Goal: Task Accomplishment & Management: Manage account settings

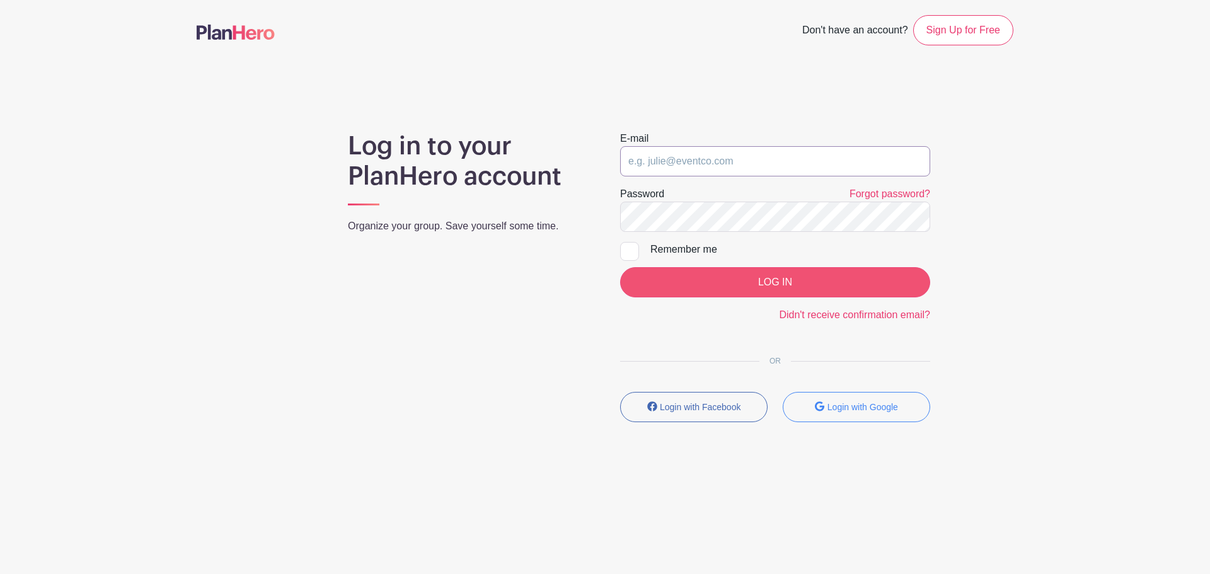
type input "admissions@sarasotachristian.org"
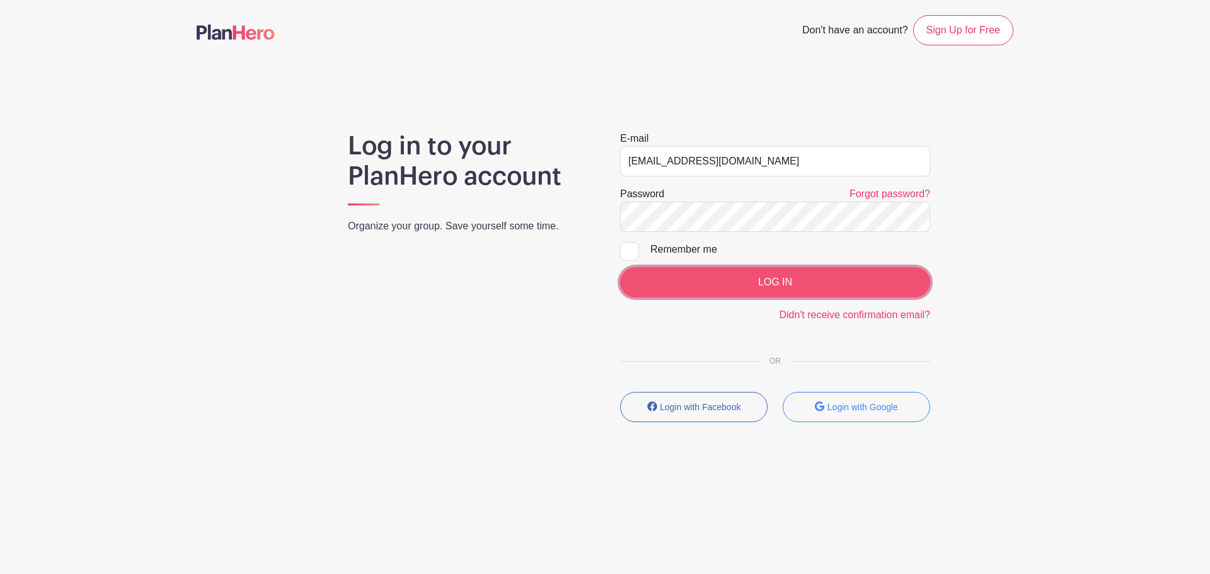
click at [735, 270] on input "LOG IN" at bounding box center [775, 282] width 310 height 30
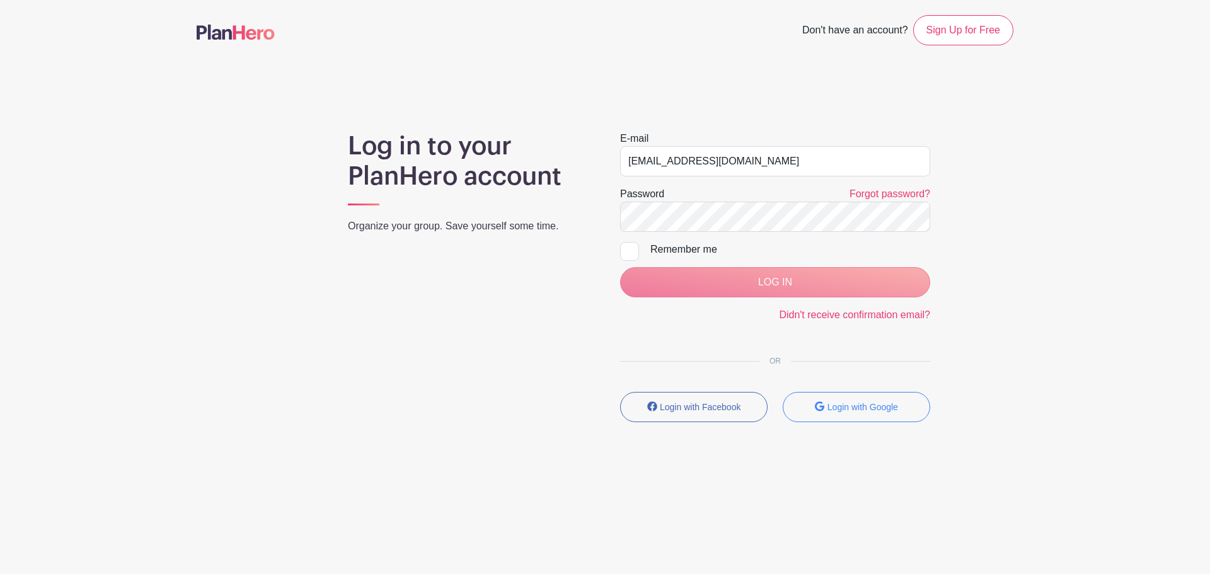
click at [726, 281] on div "LOG IN" at bounding box center [775, 282] width 310 height 30
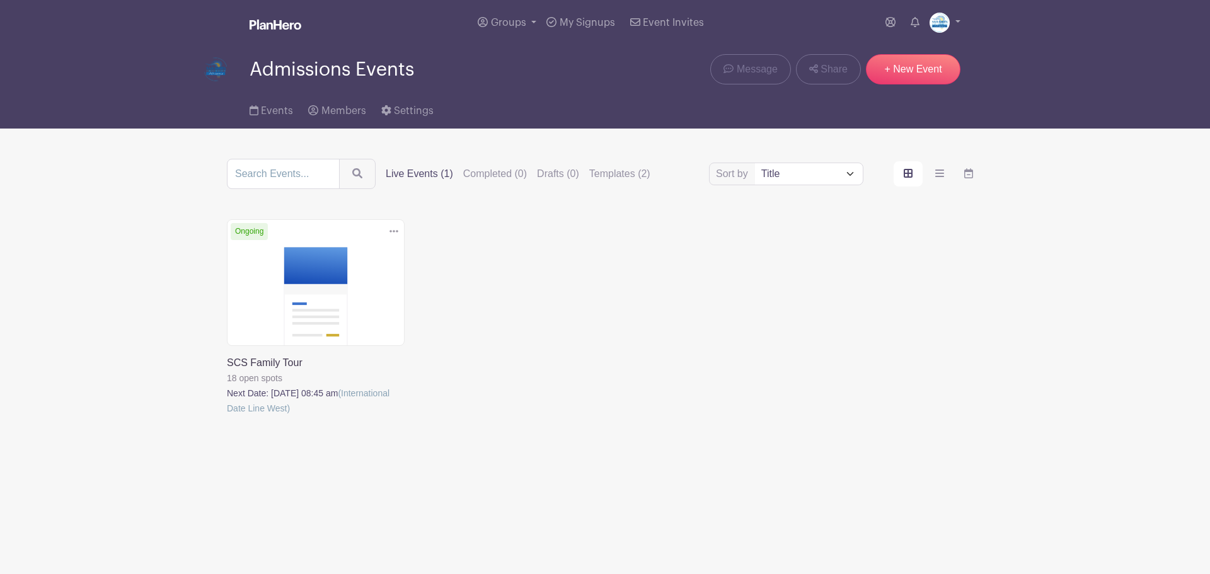
click at [227, 416] on link at bounding box center [227, 416] width 0 height 0
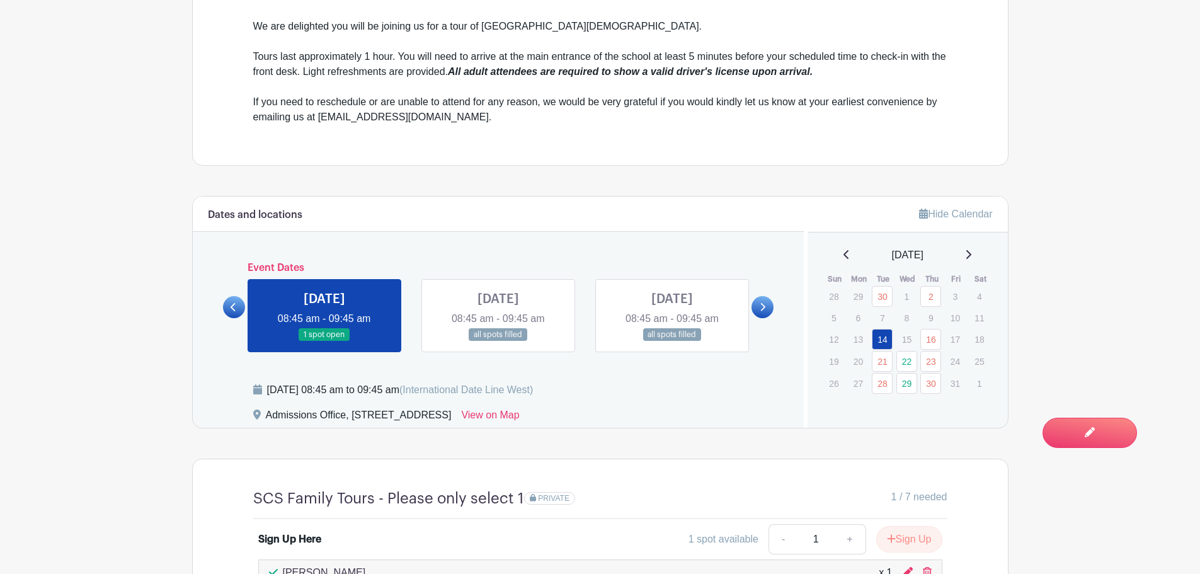
scroll to position [630, 0]
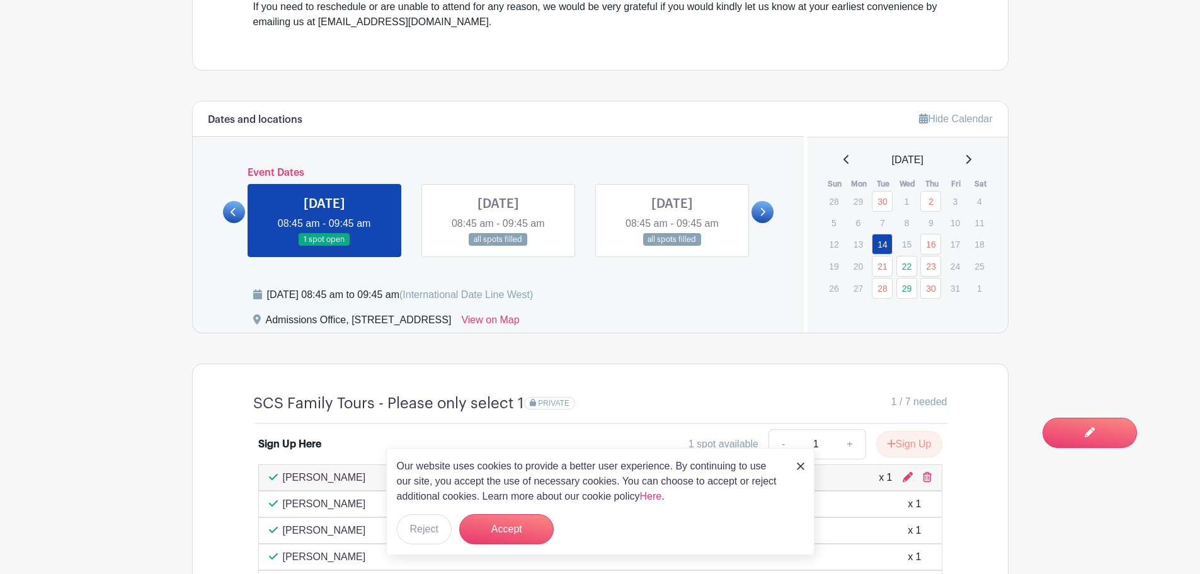
click at [801, 466] on img at bounding box center [801, 467] width 8 height 8
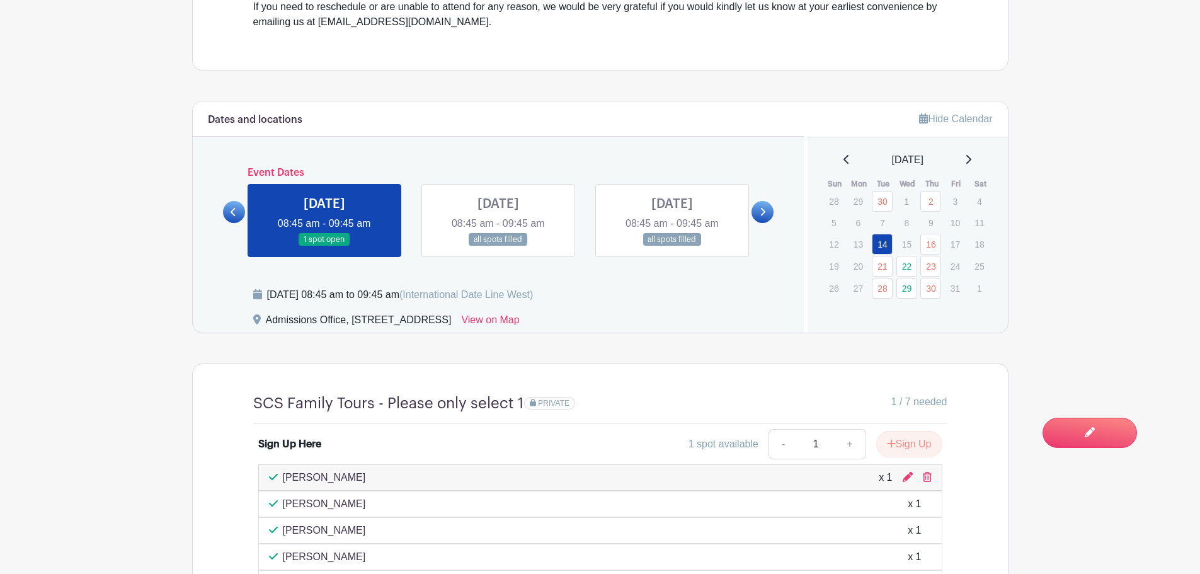
click at [325, 246] on link at bounding box center [325, 246] width 0 height 0
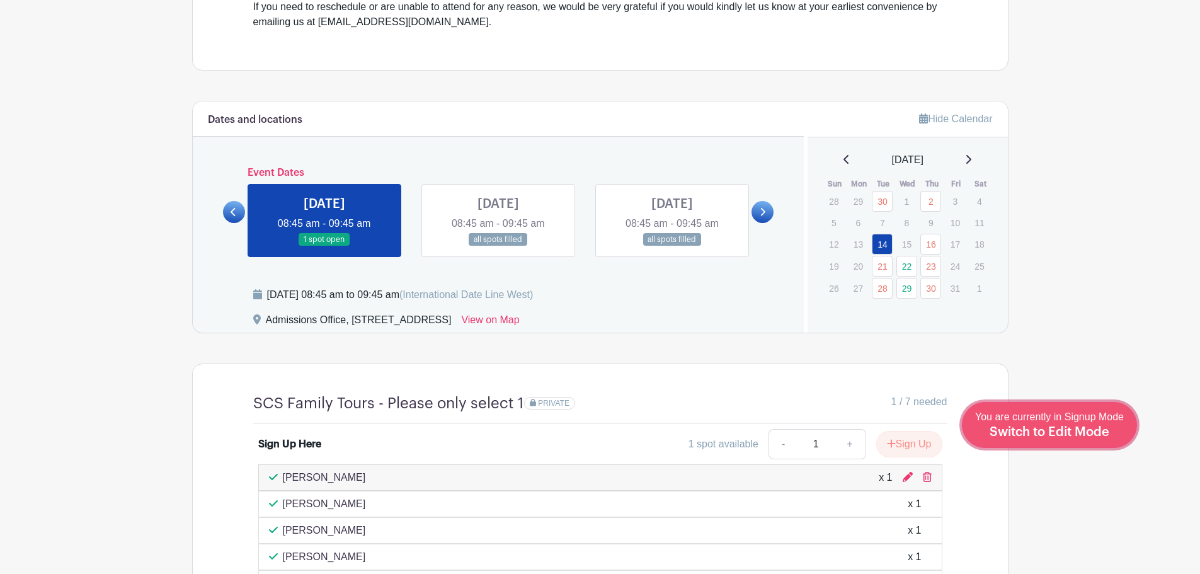
click at [1077, 428] on span "Switch to Edit Mode" at bounding box center [1050, 432] width 120 height 13
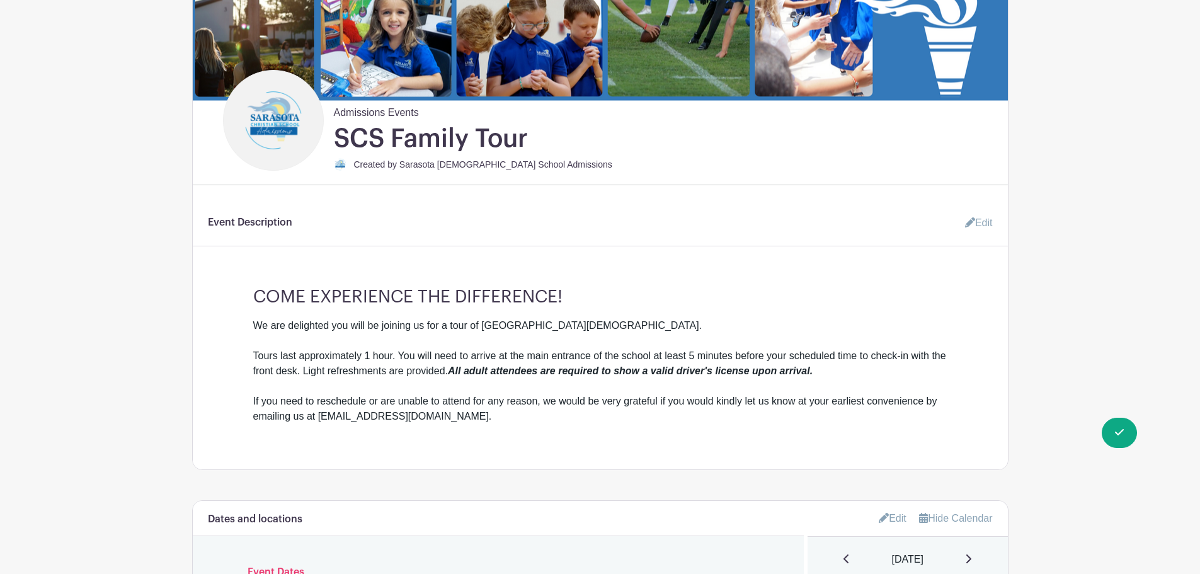
scroll to position [567, 0]
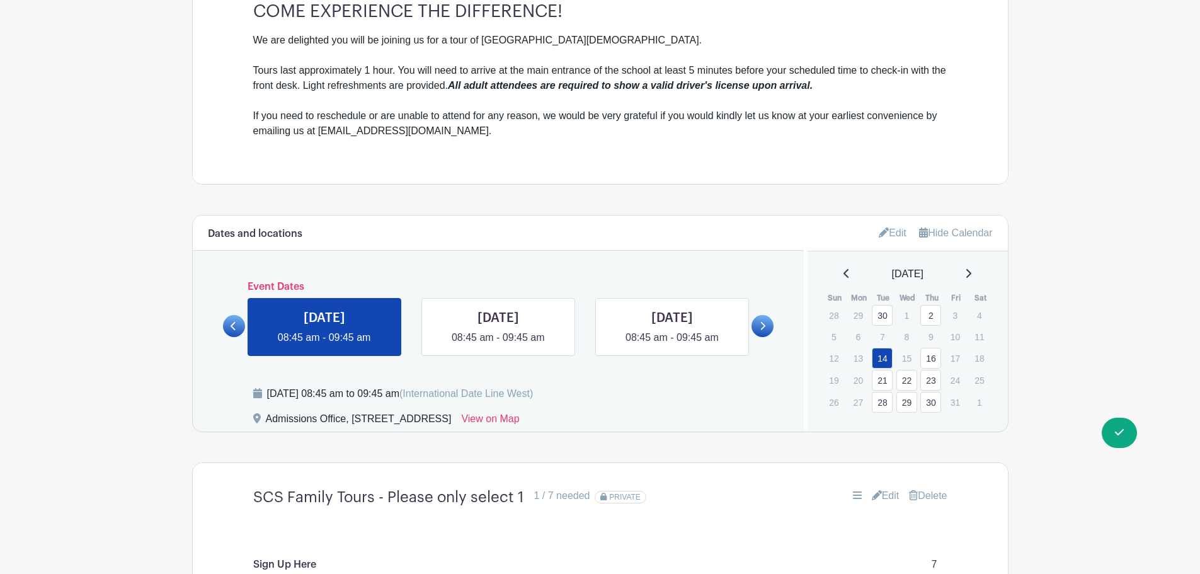
click at [879, 229] on icon at bounding box center [884, 232] width 10 height 10
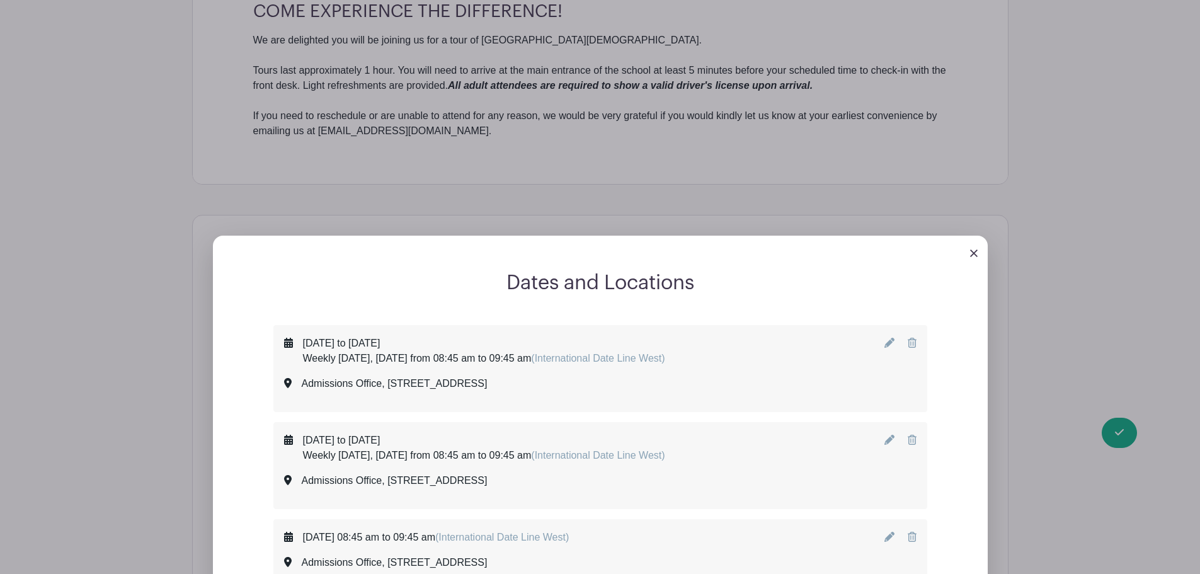
click at [889, 343] on icon at bounding box center [890, 343] width 10 height 10
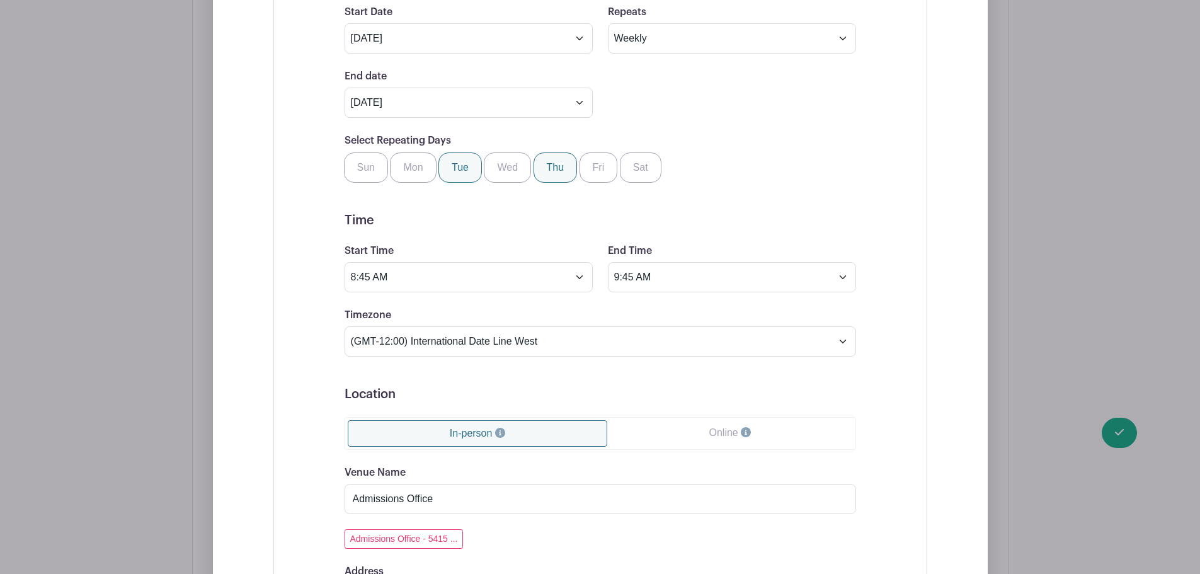
scroll to position [945, 0]
click at [493, 338] on select "(GMT-12:00) International Date Line West (GMT-11:00) [US_STATE] (GMT-11:00) [GE…" at bounding box center [601, 340] width 512 height 30
select select "Eastern Time ([GEOGRAPHIC_DATA] & [GEOGRAPHIC_DATA])"
click at [345, 325] on select "(GMT-12:00) International Date Line West (GMT-11:00) [US_STATE] (GMT-11:00) [GE…" at bounding box center [601, 340] width 512 height 30
click at [896, 408] on div "Event Date Start Date [DATE] Repeats Does not repeat Daily Weekly Monthly on da…" at bounding box center [600, 479] width 654 height 1064
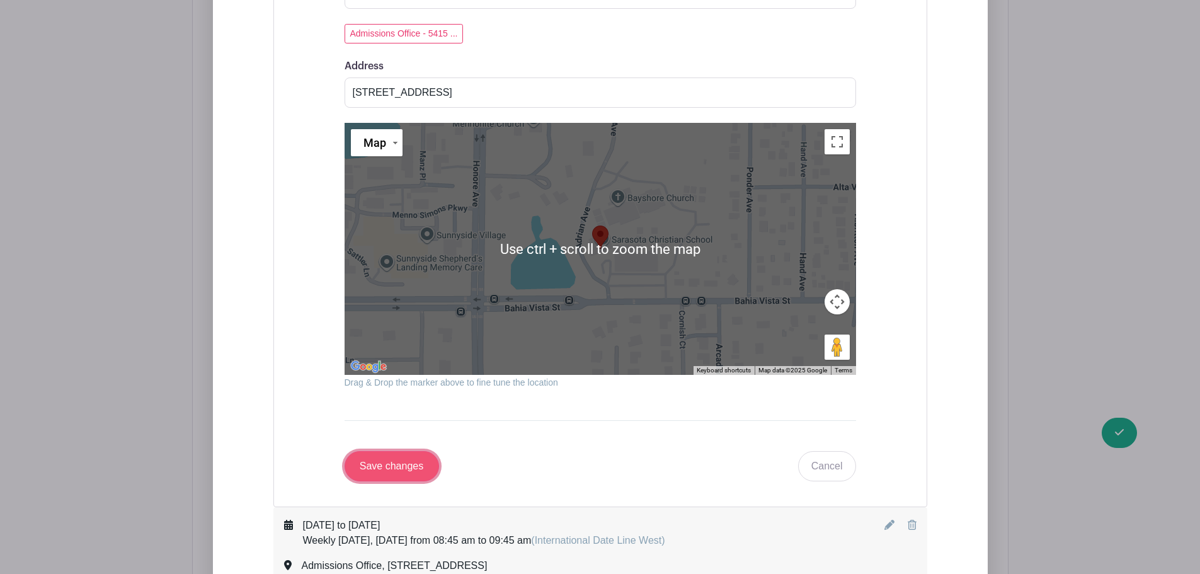
click at [407, 468] on input "Save changes" at bounding box center [392, 466] width 95 height 30
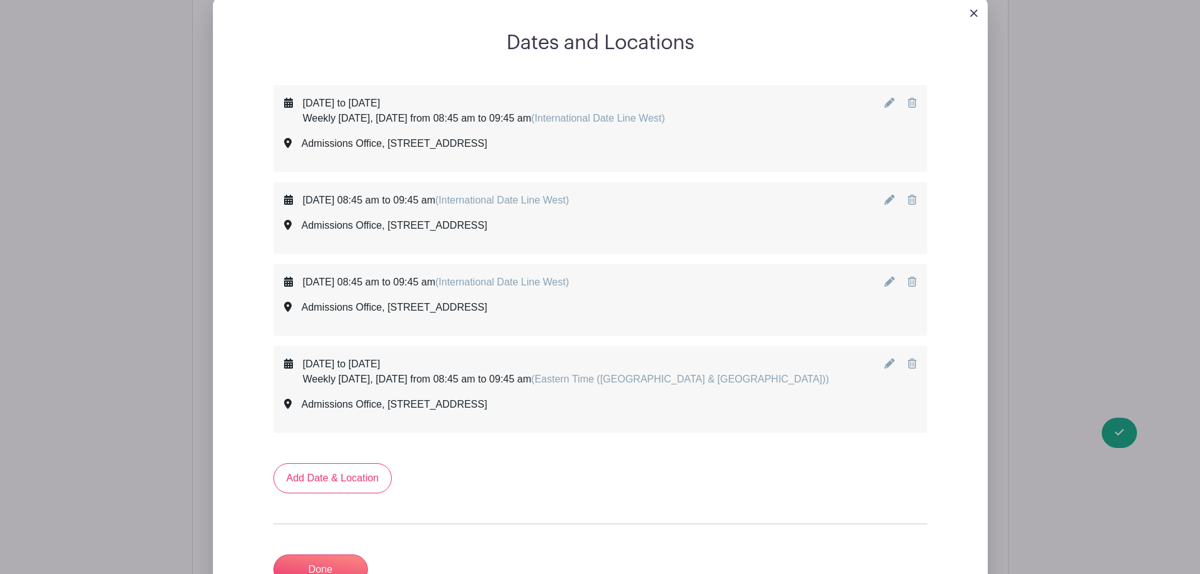
scroll to position [826, 0]
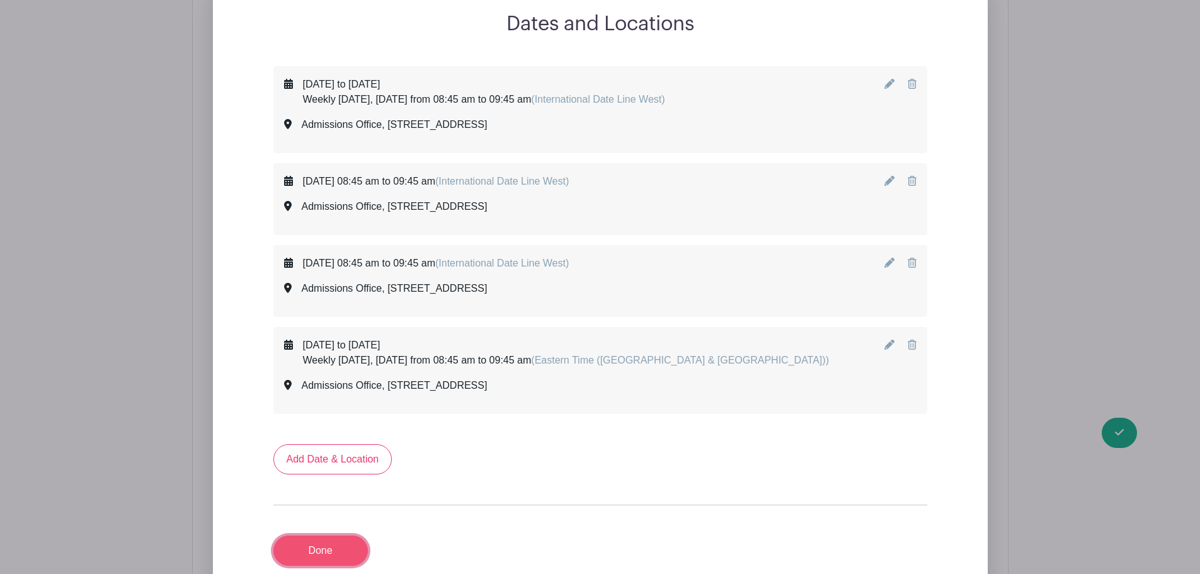
click at [318, 551] on link "Done" at bounding box center [320, 551] width 95 height 30
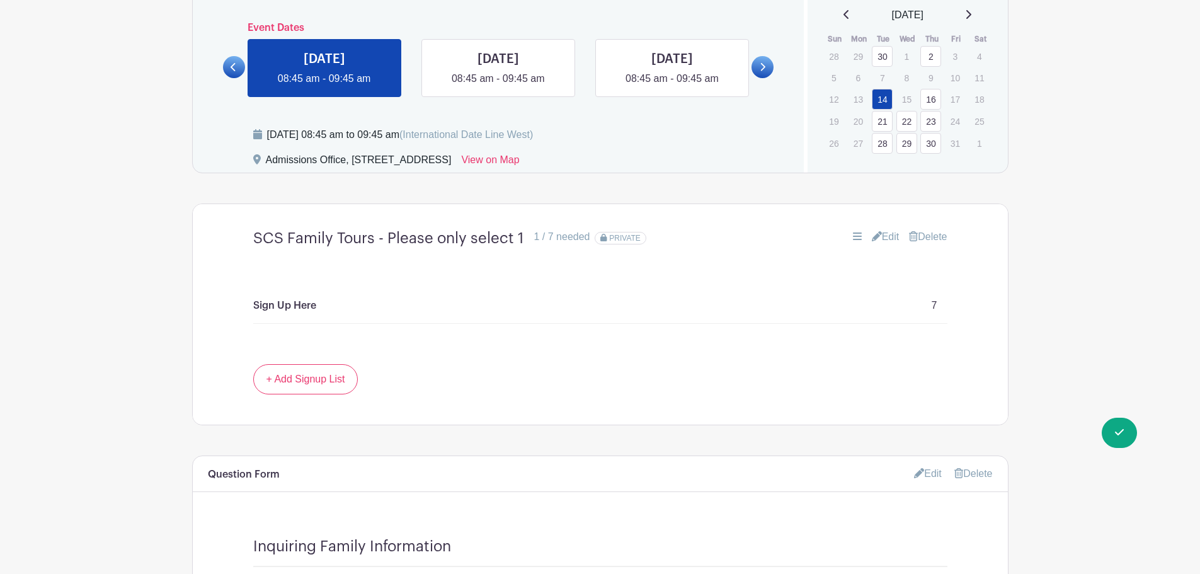
click at [857, 238] on div "Edit [GEOGRAPHIC_DATA]" at bounding box center [831, 236] width 231 height 15
click at [863, 234] on div "Edit [GEOGRAPHIC_DATA]" at bounding box center [831, 236] width 231 height 15
click at [875, 234] on icon at bounding box center [877, 236] width 10 height 10
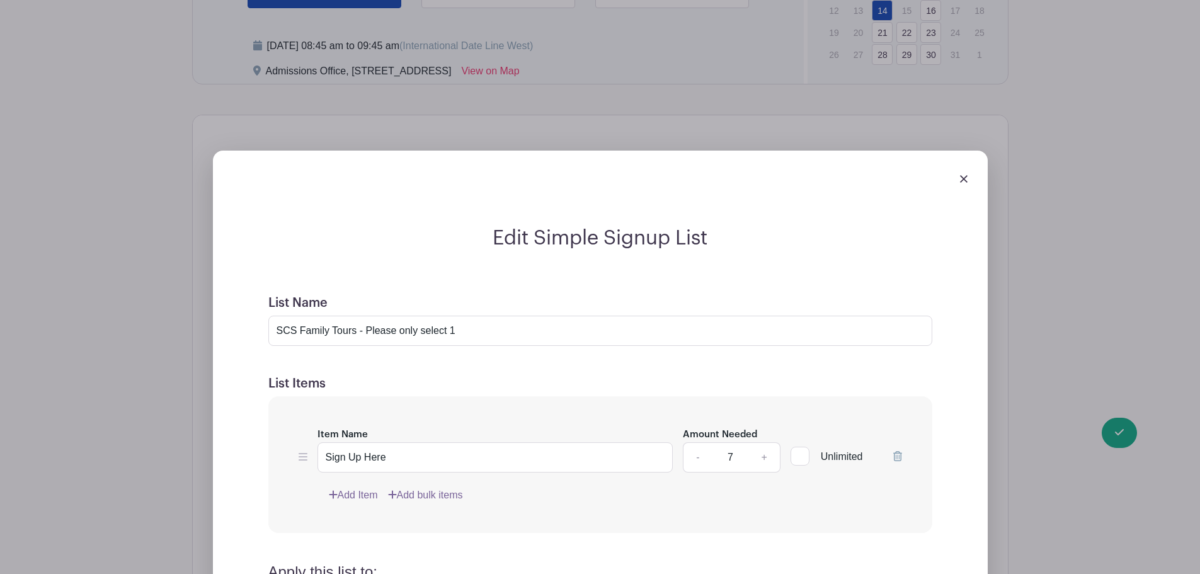
scroll to position [1267, 0]
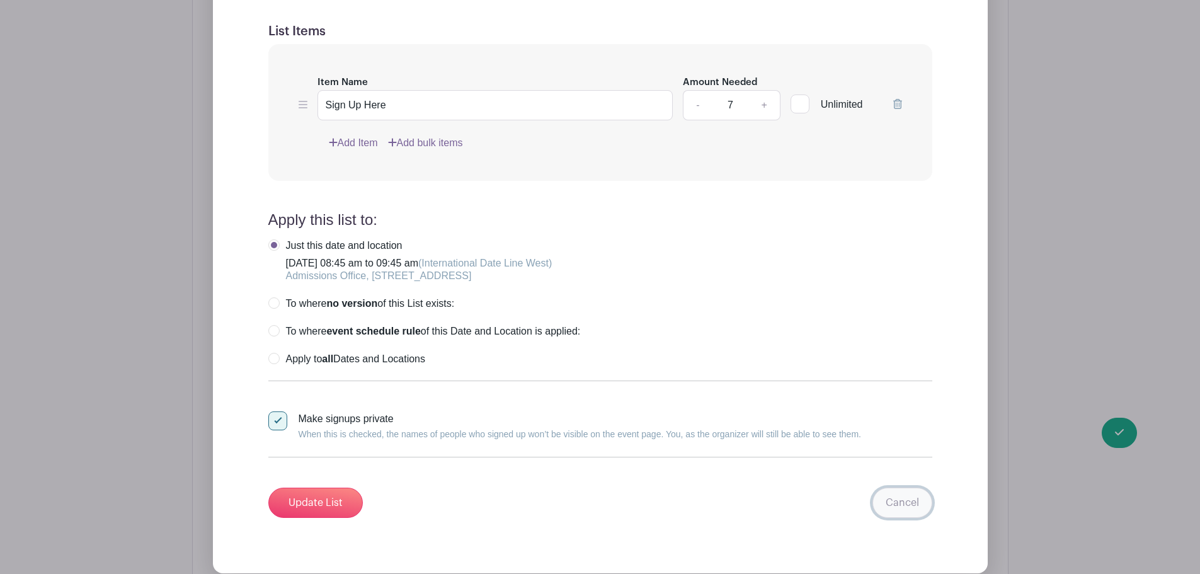
click at [890, 503] on link "Cancel" at bounding box center [903, 503] width 60 height 30
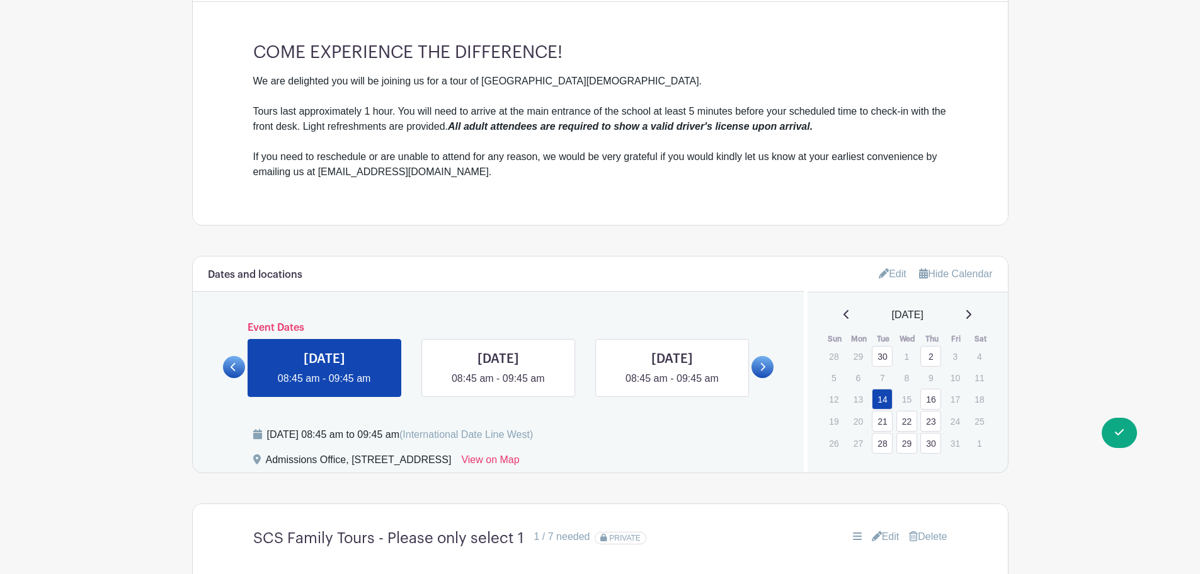
scroll to position [548, 0]
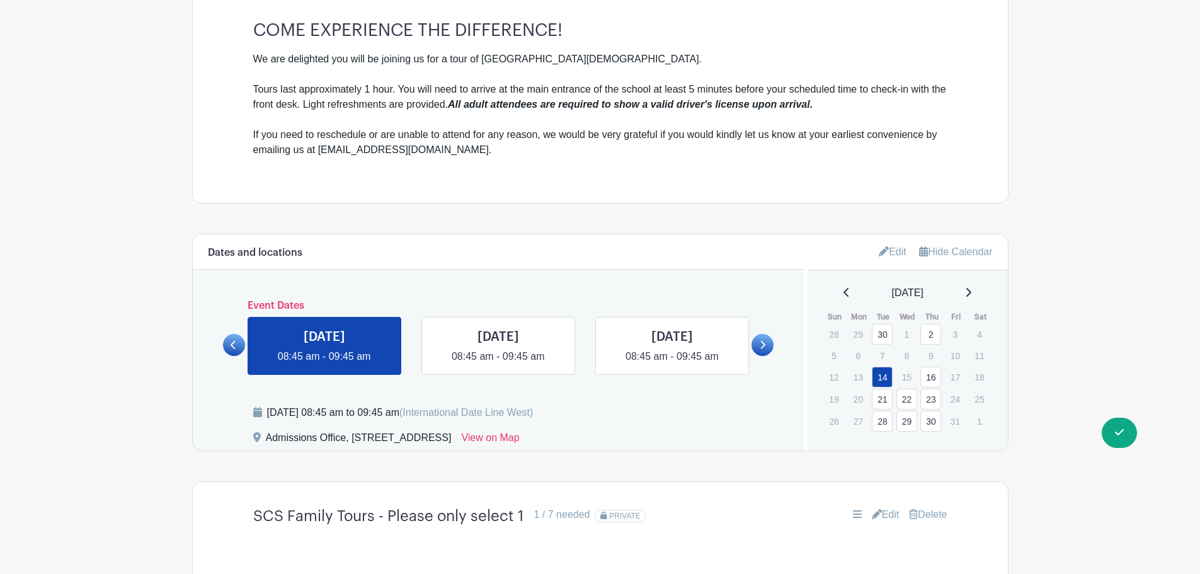
click at [897, 246] on link "Edit" at bounding box center [893, 251] width 28 height 21
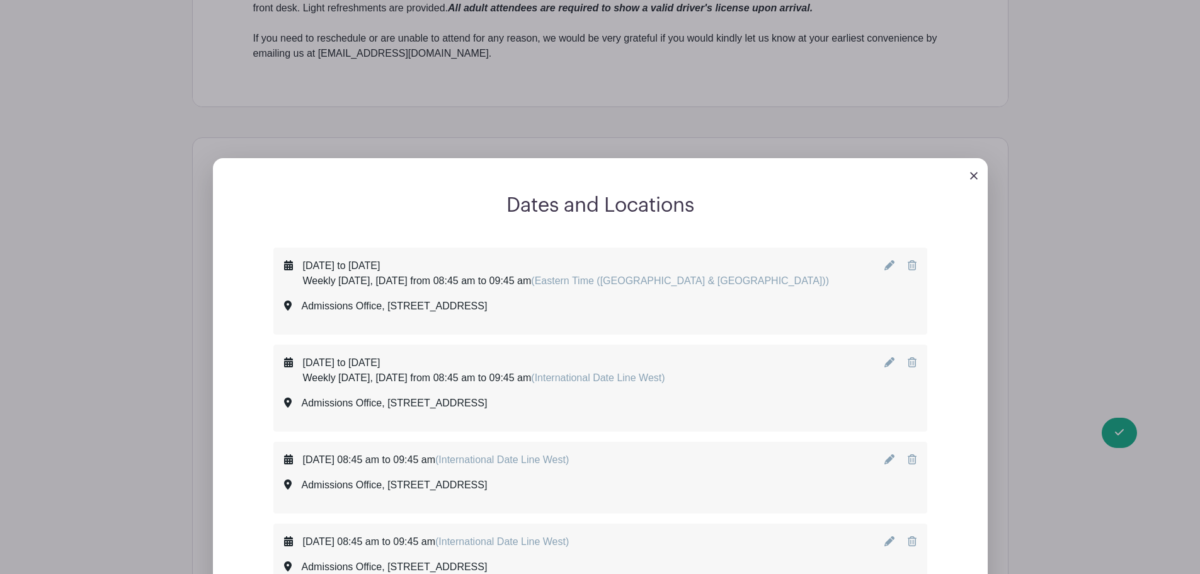
scroll to position [737, 0]
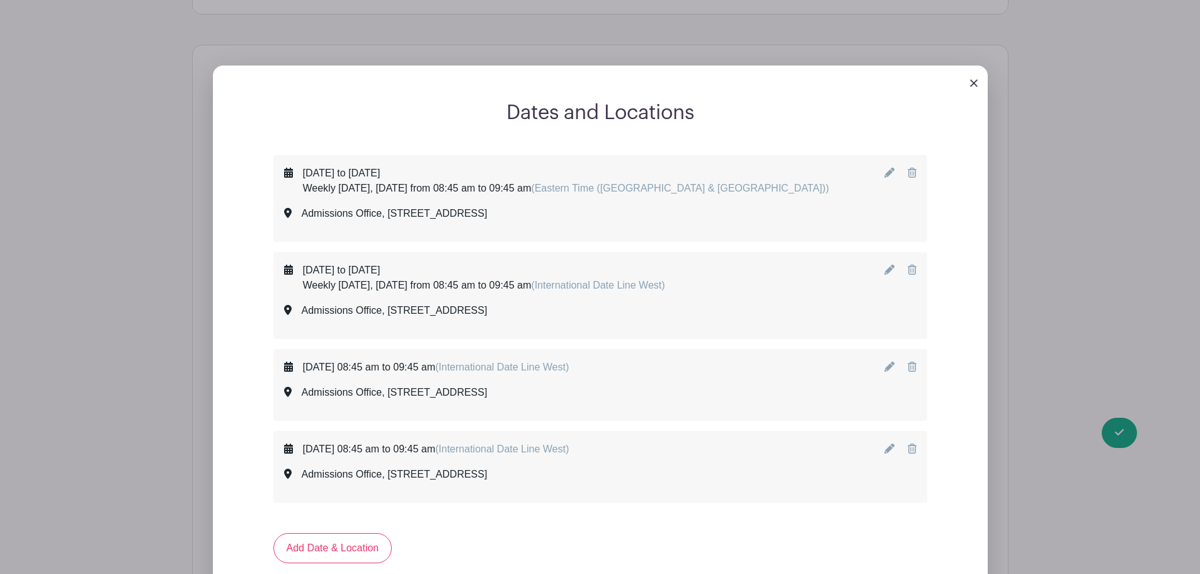
click at [887, 268] on icon at bounding box center [890, 270] width 10 height 10
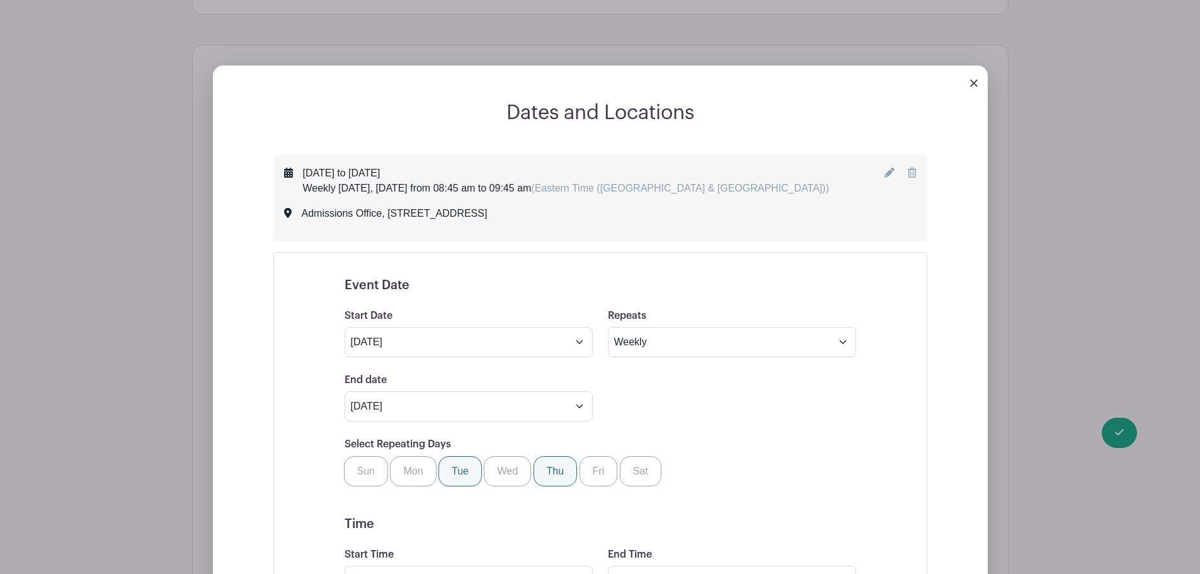
scroll to position [1178, 0]
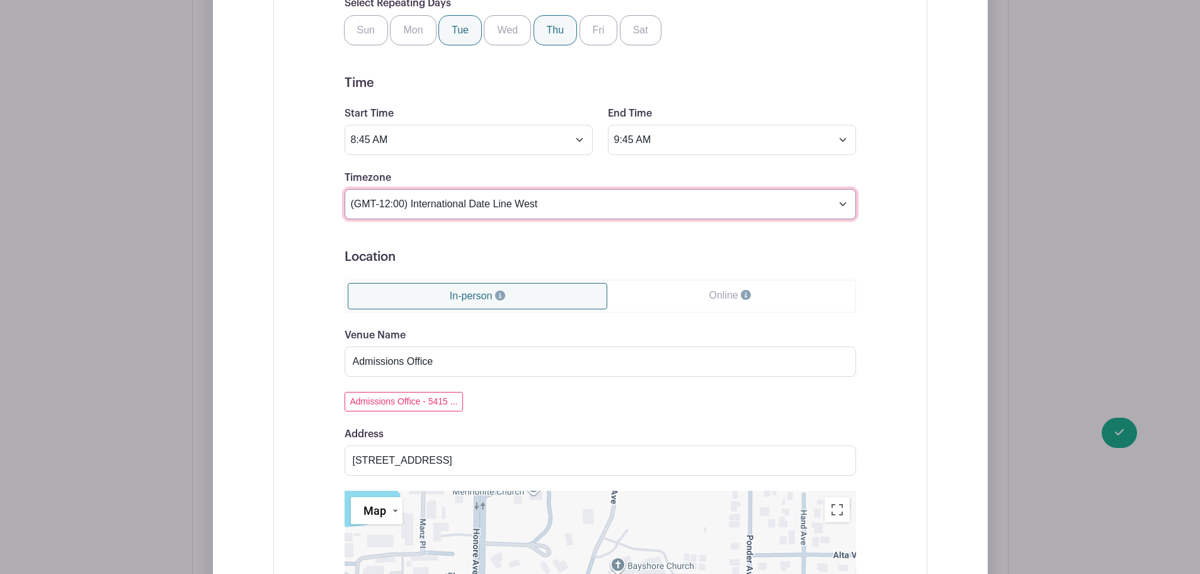
click at [523, 209] on select "(GMT-12:00) International Date Line West (GMT-11:00) [US_STATE] (GMT-11:00) [GE…" at bounding box center [601, 204] width 512 height 30
select select "Eastern Time ([GEOGRAPHIC_DATA] & [GEOGRAPHIC_DATA])"
click at [345, 189] on select "(GMT-12:00) International Date Line West (GMT-11:00) [US_STATE] (GMT-11:00) [GE…" at bounding box center [601, 204] width 512 height 30
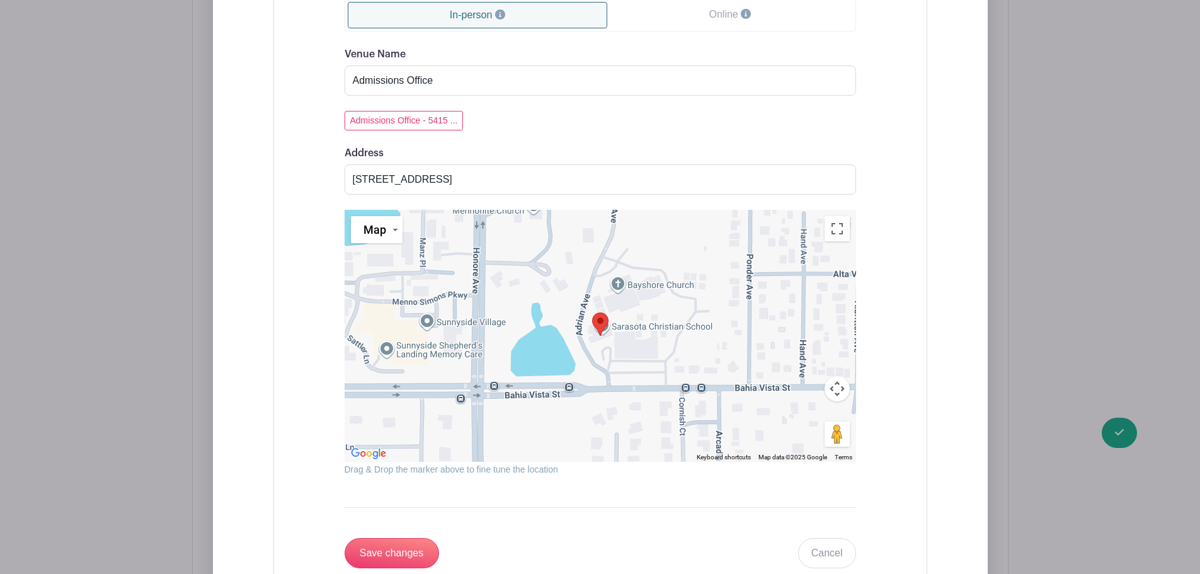
scroll to position [1619, 0]
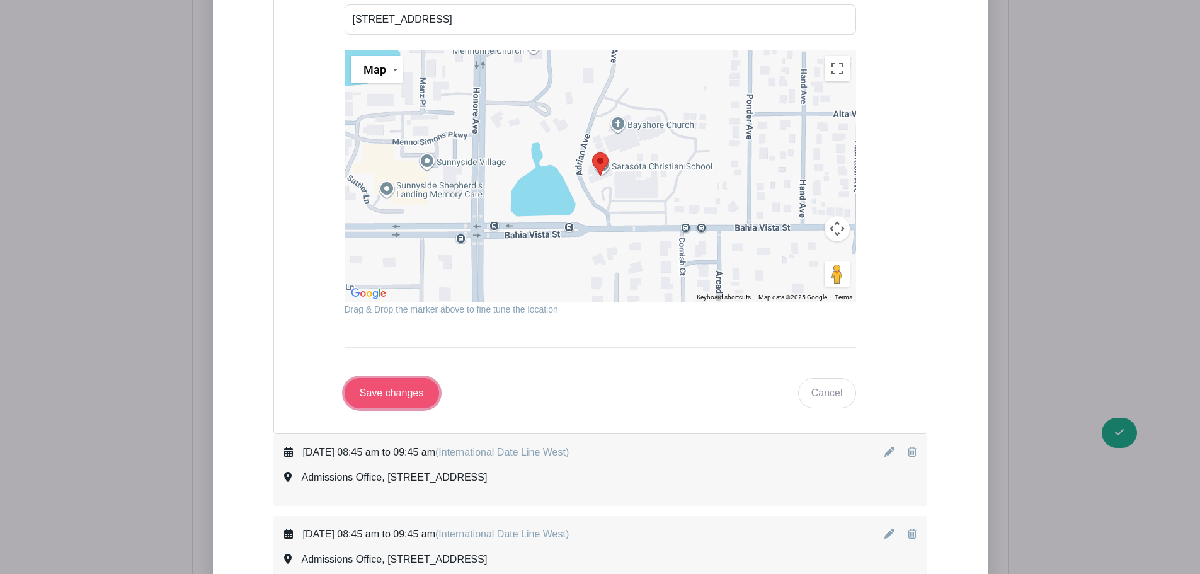
click at [385, 397] on input "Save changes" at bounding box center [392, 393] width 95 height 30
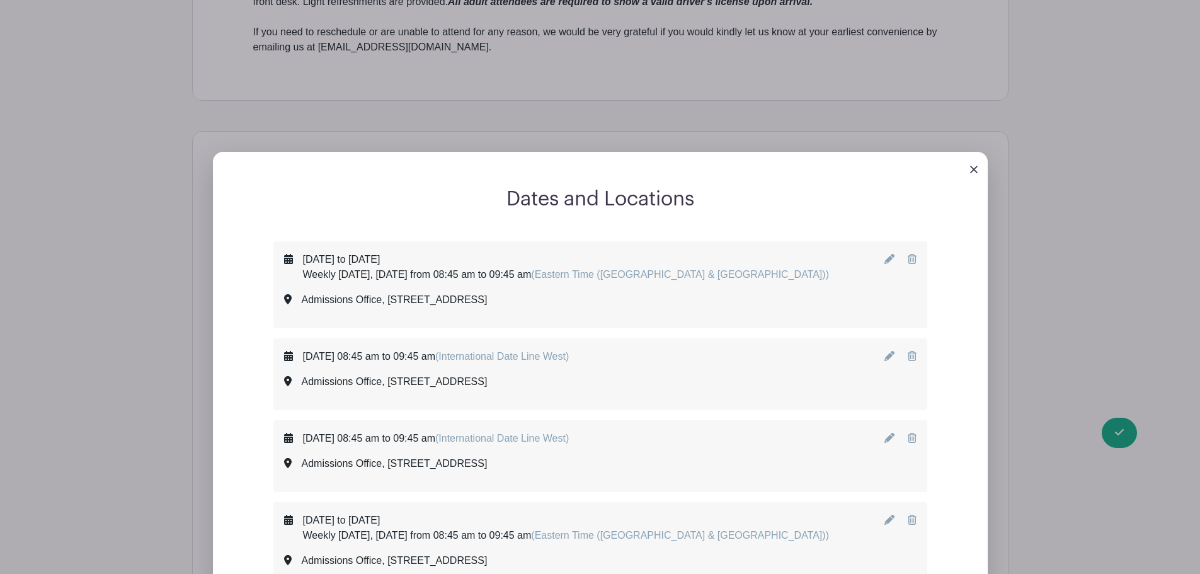
scroll to position [807, 0]
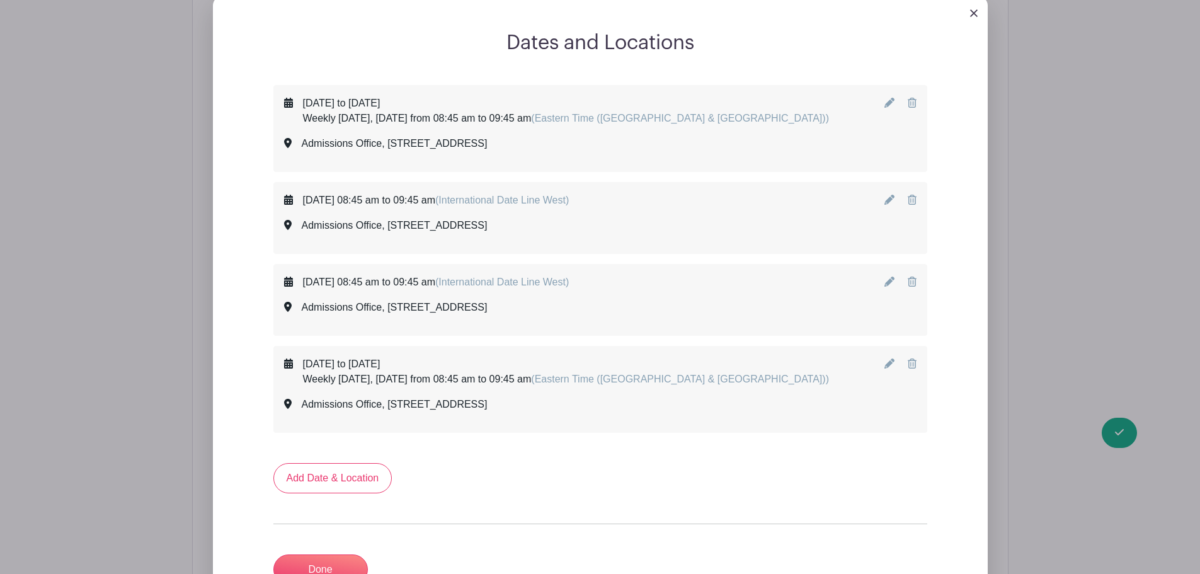
click at [889, 278] on icon at bounding box center [890, 282] width 10 height 10
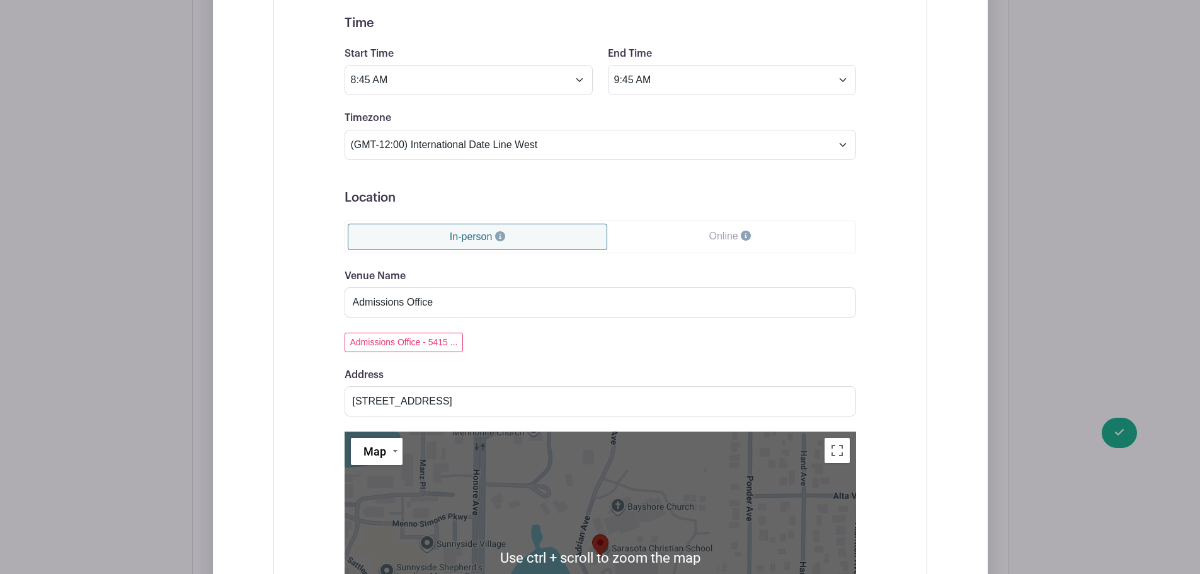
scroll to position [1185, 0]
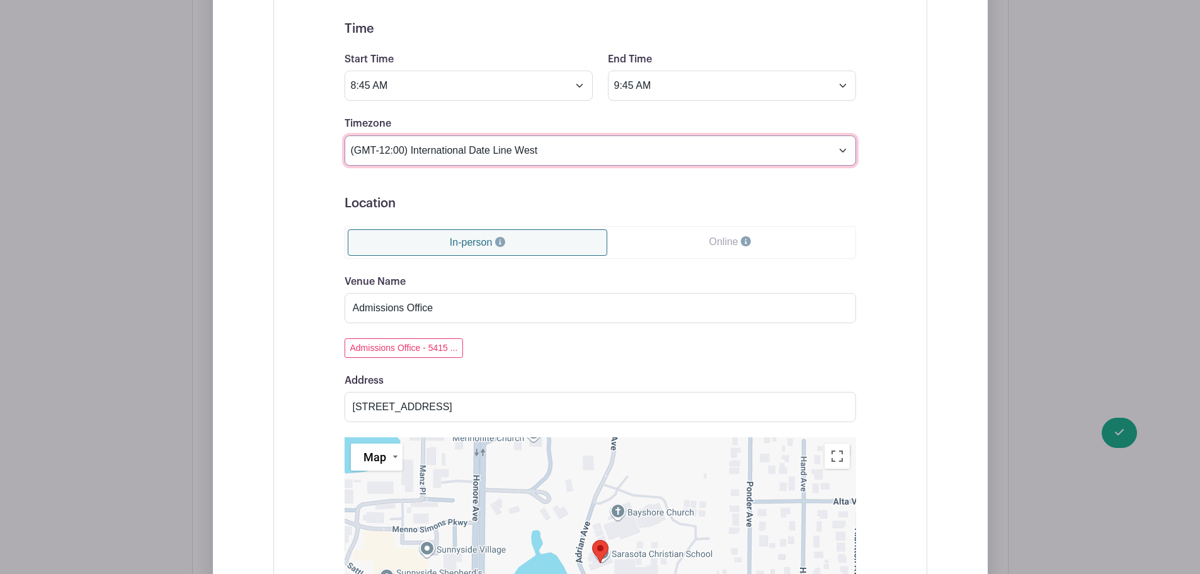
click at [456, 149] on select "(GMT-12:00) International Date Line West (GMT-11:00) [US_STATE] (GMT-11:00) [GE…" at bounding box center [601, 150] width 512 height 30
select select "Eastern Time ([GEOGRAPHIC_DATA] & [GEOGRAPHIC_DATA])"
click at [345, 135] on select "(GMT-12:00) International Date Line West (GMT-11:00) [US_STATE] (GMT-11:00) [GE…" at bounding box center [601, 150] width 512 height 30
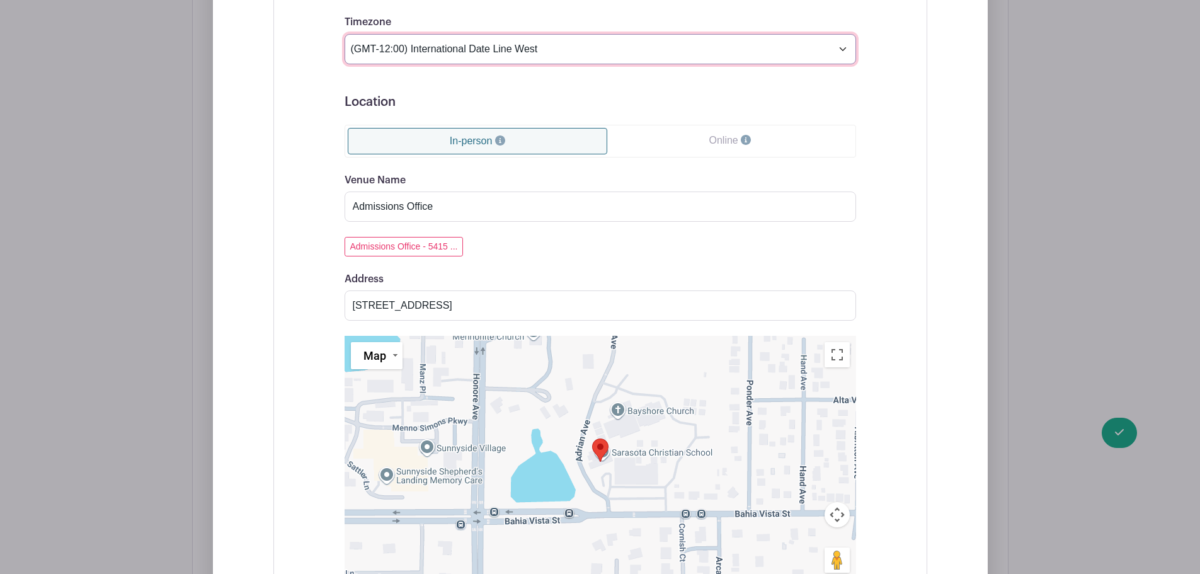
scroll to position [1689, 0]
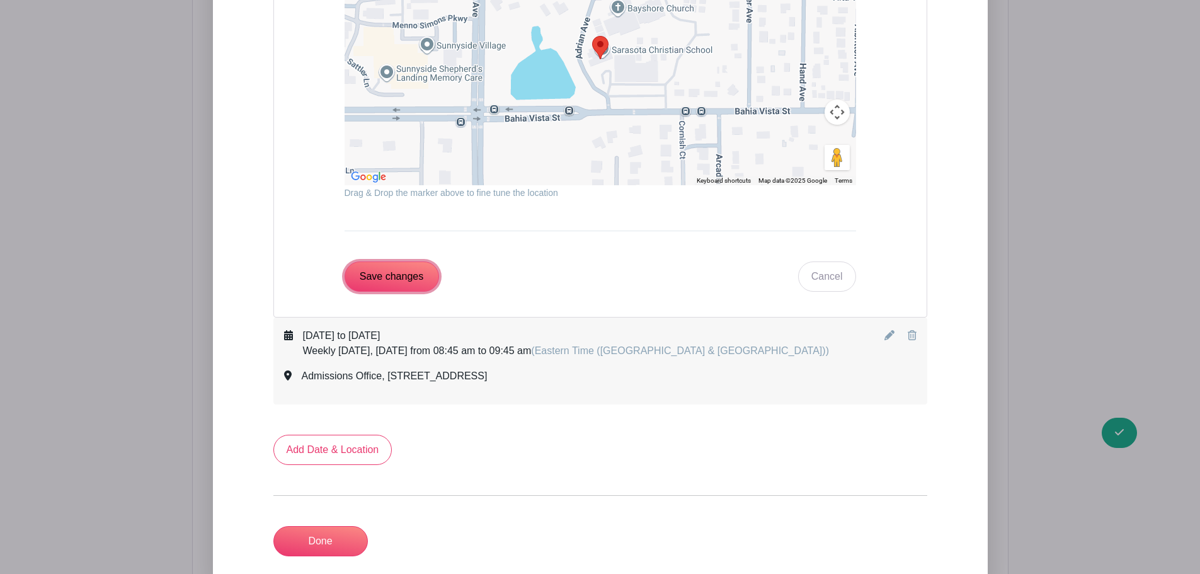
click at [406, 279] on input "Save changes" at bounding box center [392, 276] width 95 height 30
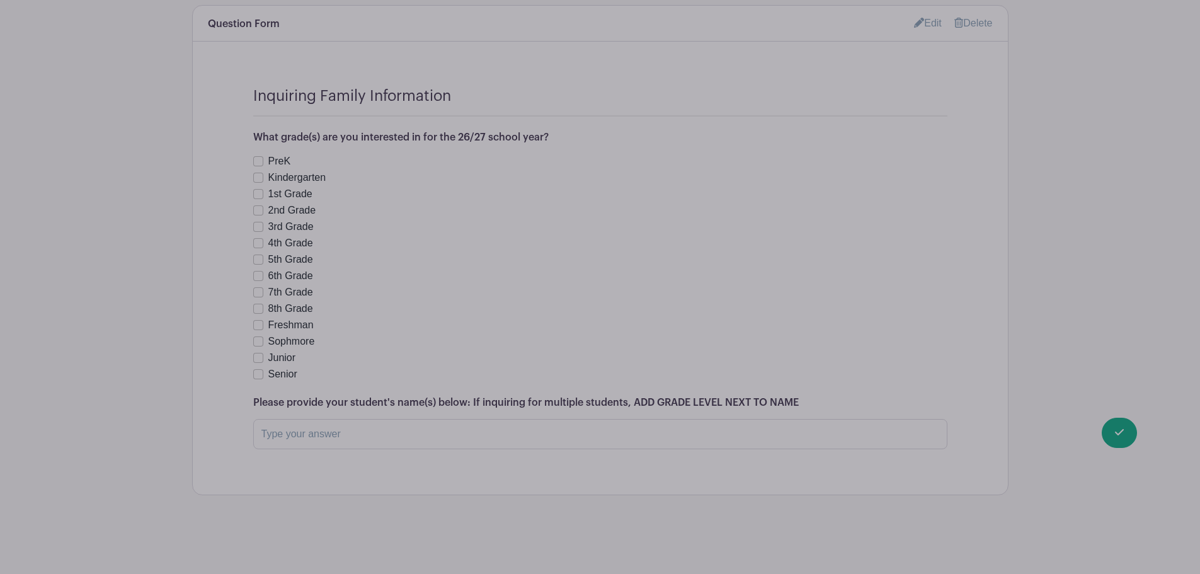
scroll to position [754, 0]
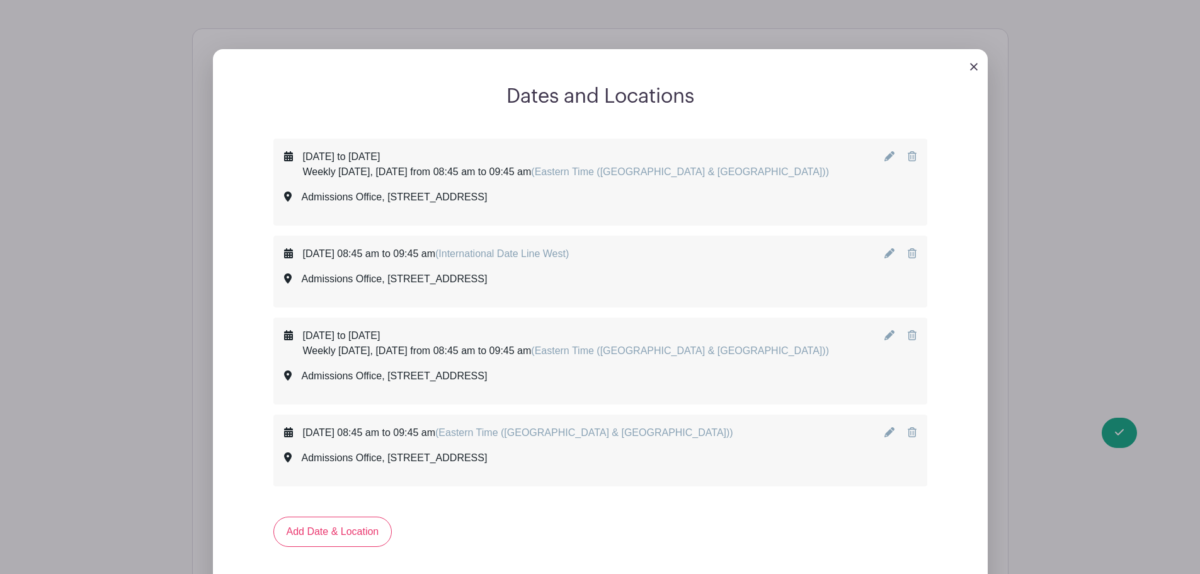
click at [891, 256] on icon at bounding box center [890, 253] width 10 height 10
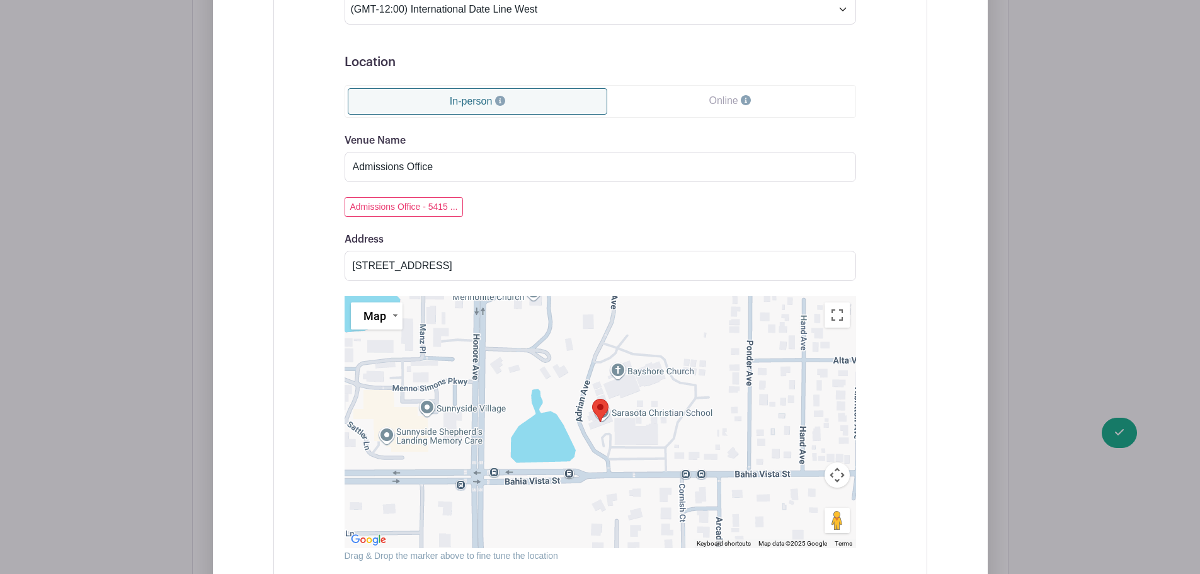
scroll to position [1069, 0]
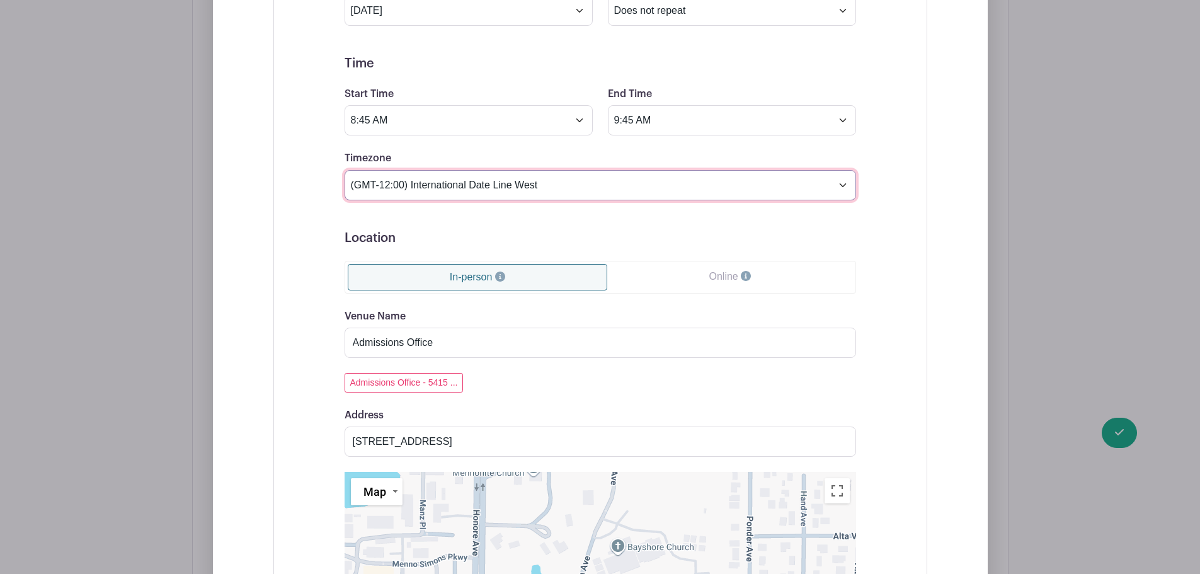
click at [427, 187] on select "(GMT-12:00) International Date Line West (GMT-11:00) [US_STATE] (GMT-11:00) [GE…" at bounding box center [601, 185] width 512 height 30
select select "Eastern Time ([GEOGRAPHIC_DATA] & [GEOGRAPHIC_DATA])"
click at [345, 170] on select "(GMT-12:00) International Date Line West (GMT-11:00) [US_STATE] (GMT-11:00) [GE…" at bounding box center [601, 185] width 512 height 30
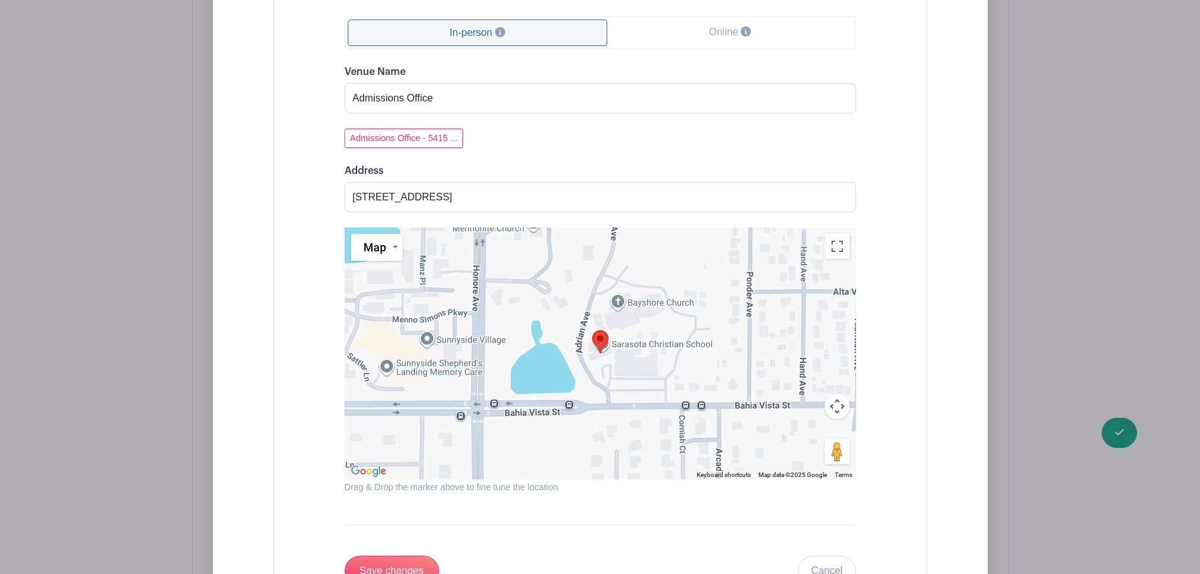
scroll to position [1573, 0]
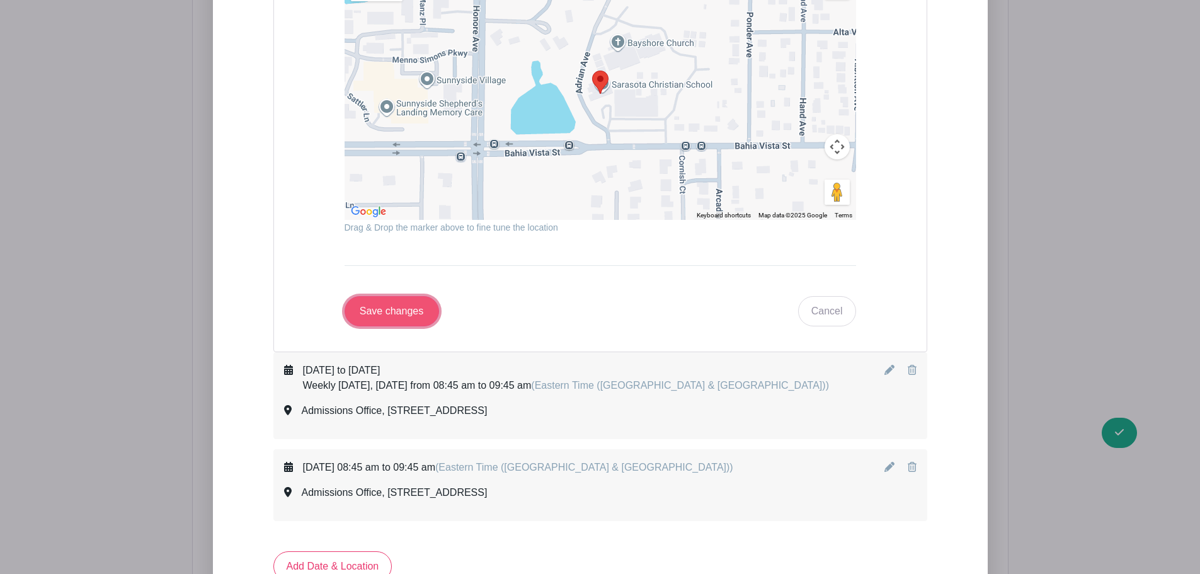
click at [403, 313] on input "Save changes" at bounding box center [392, 311] width 95 height 30
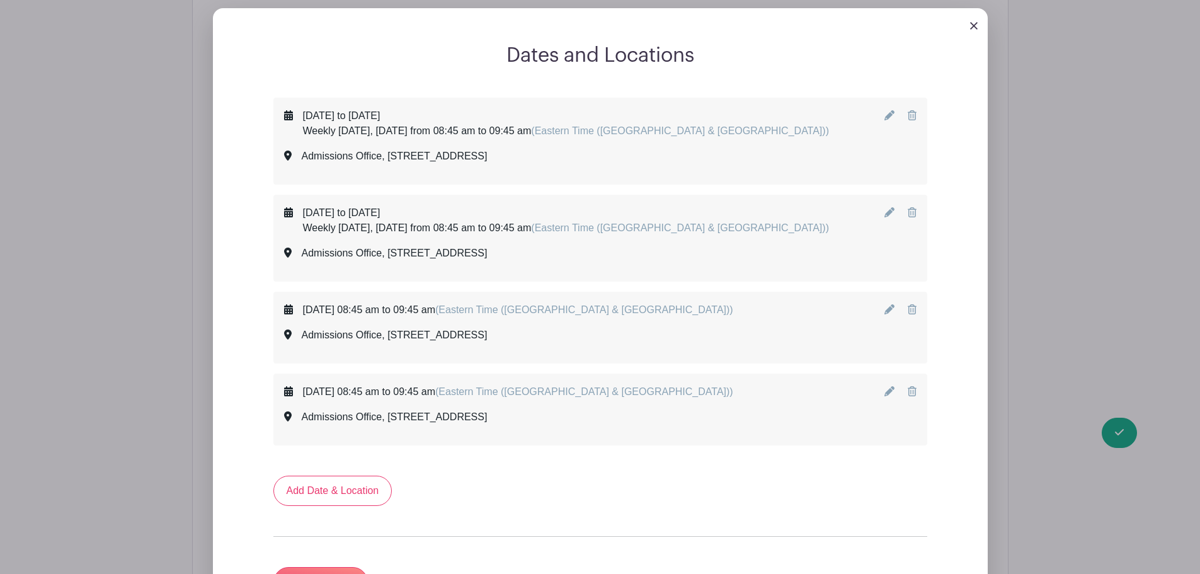
scroll to position [952, 0]
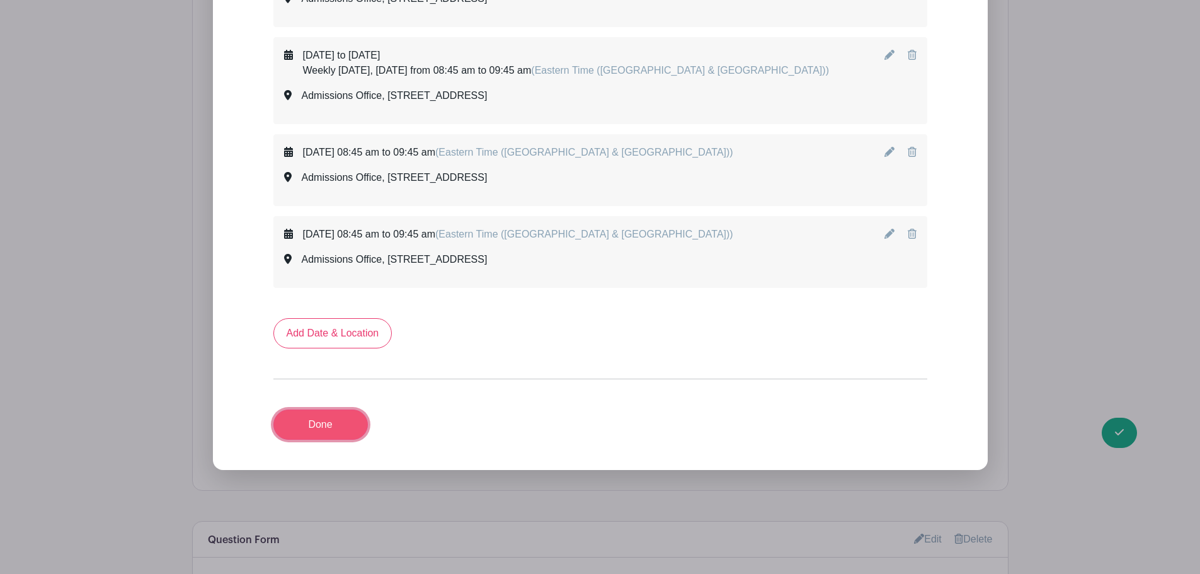
click at [313, 425] on link "Done" at bounding box center [320, 425] width 95 height 30
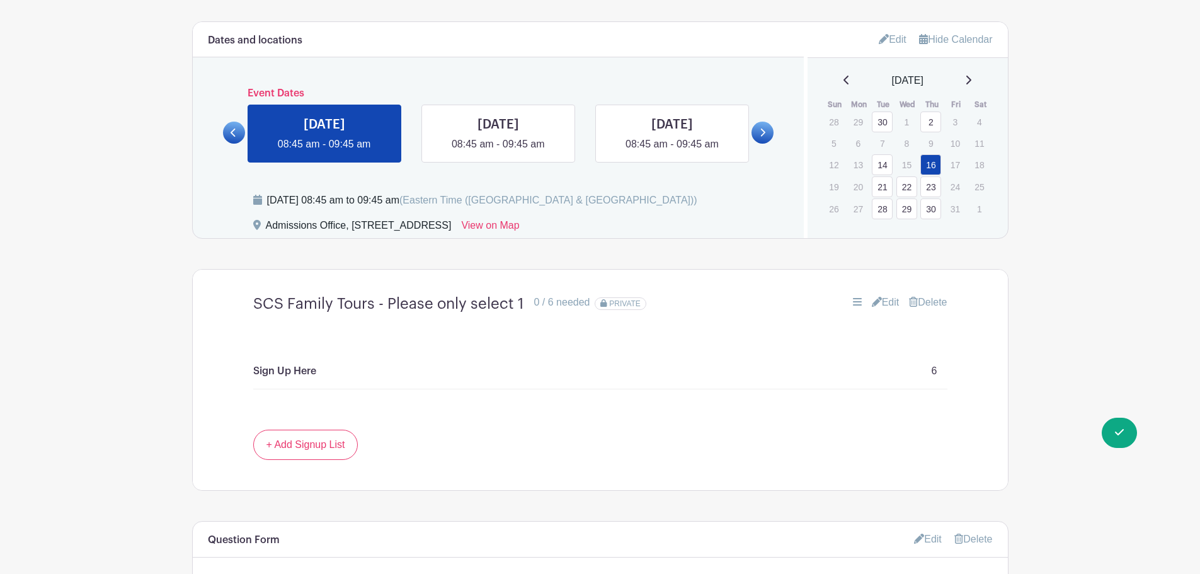
click at [163, 322] on main "Groups All Groups Admissions Events Add New Group My Signups Event Invites My a…" at bounding box center [600, 164] width 1200 height 1851
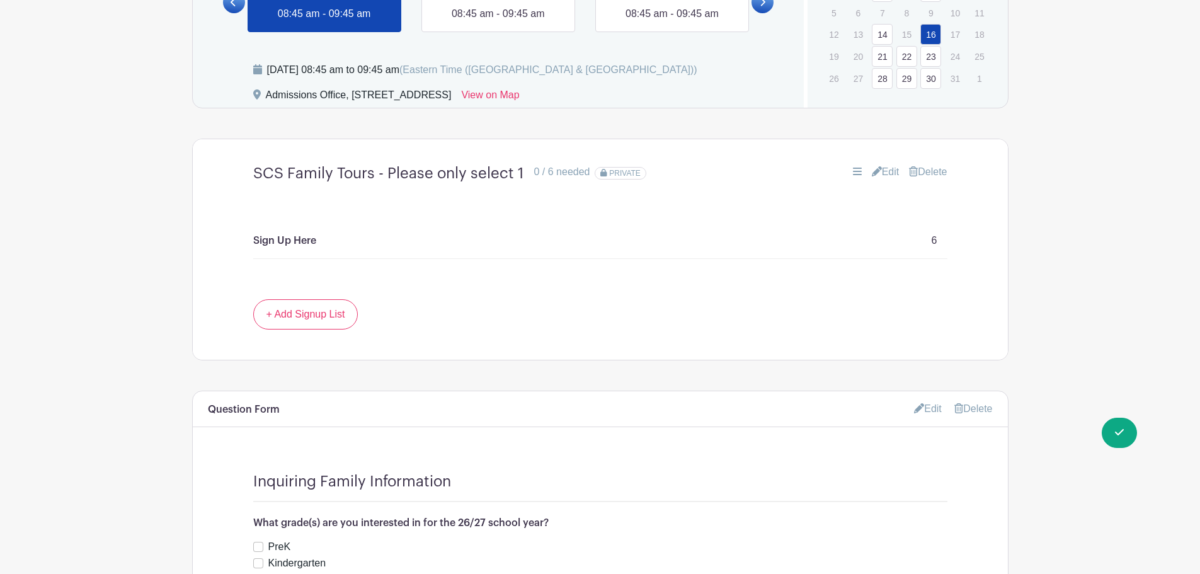
scroll to position [698, 0]
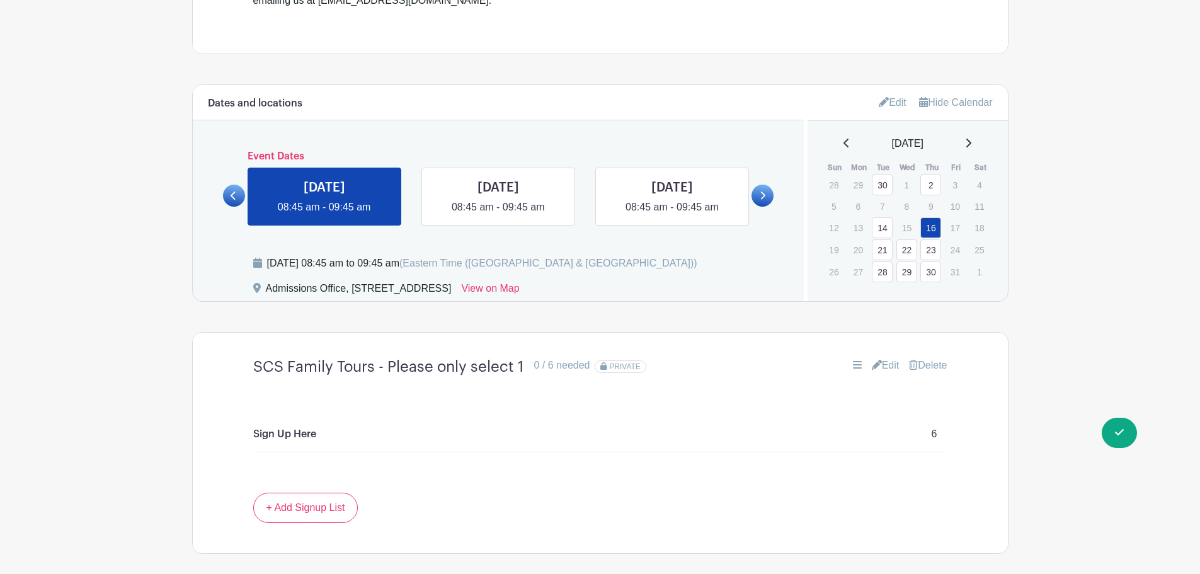
click at [886, 368] on link "Edit" at bounding box center [886, 365] width 28 height 15
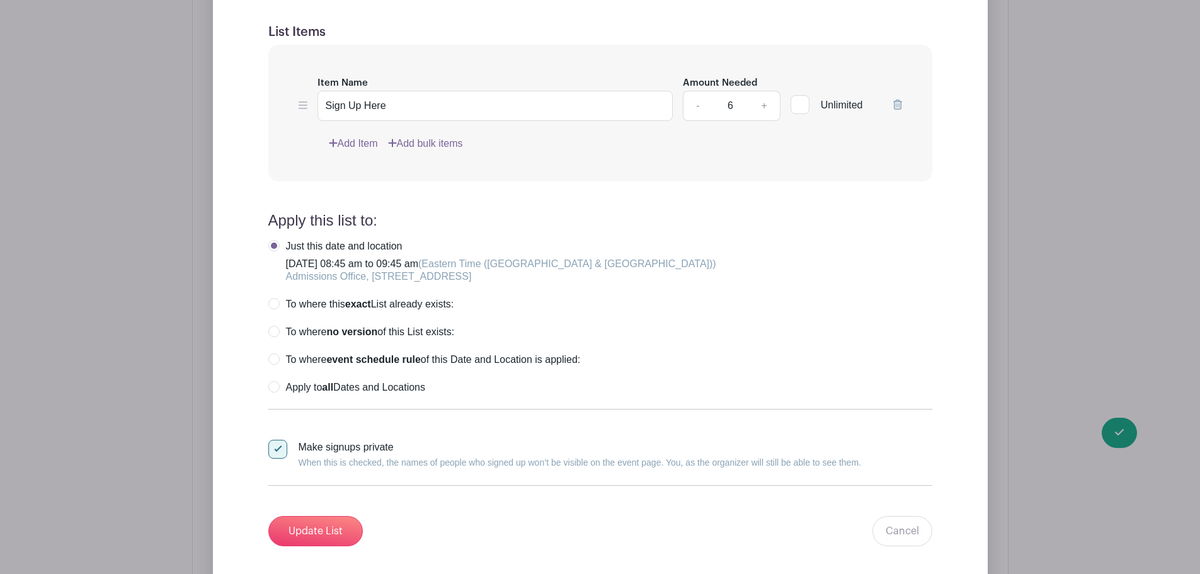
scroll to position [1328, 0]
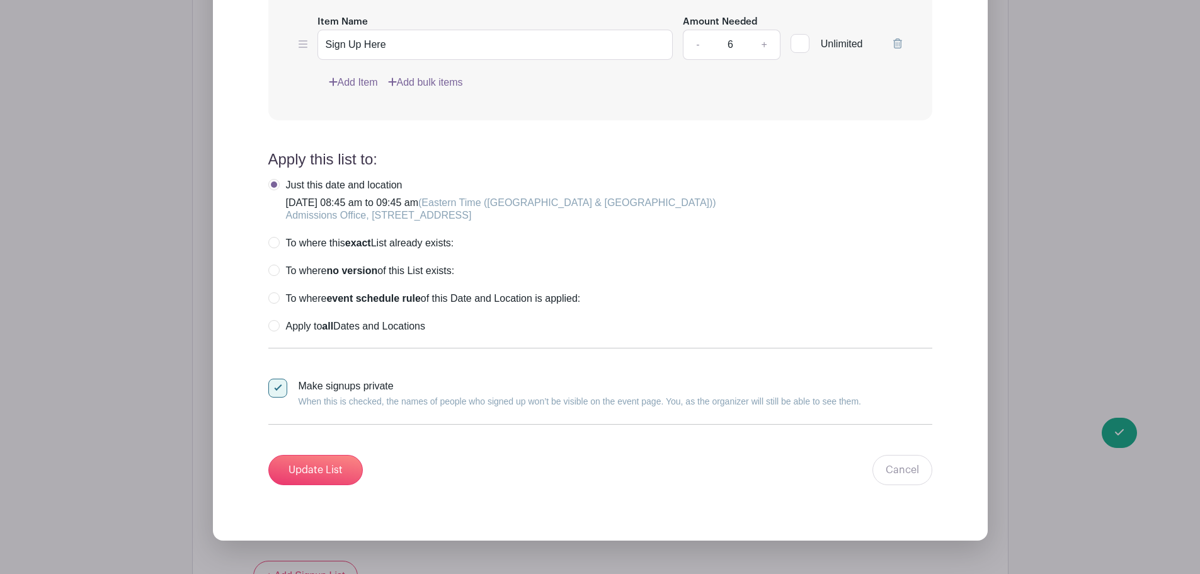
click at [1008, 280] on div "Edit Simple Signup List List Name SCS Family Tours - Please only select 1 List …" at bounding box center [600, 139] width 815 height 843
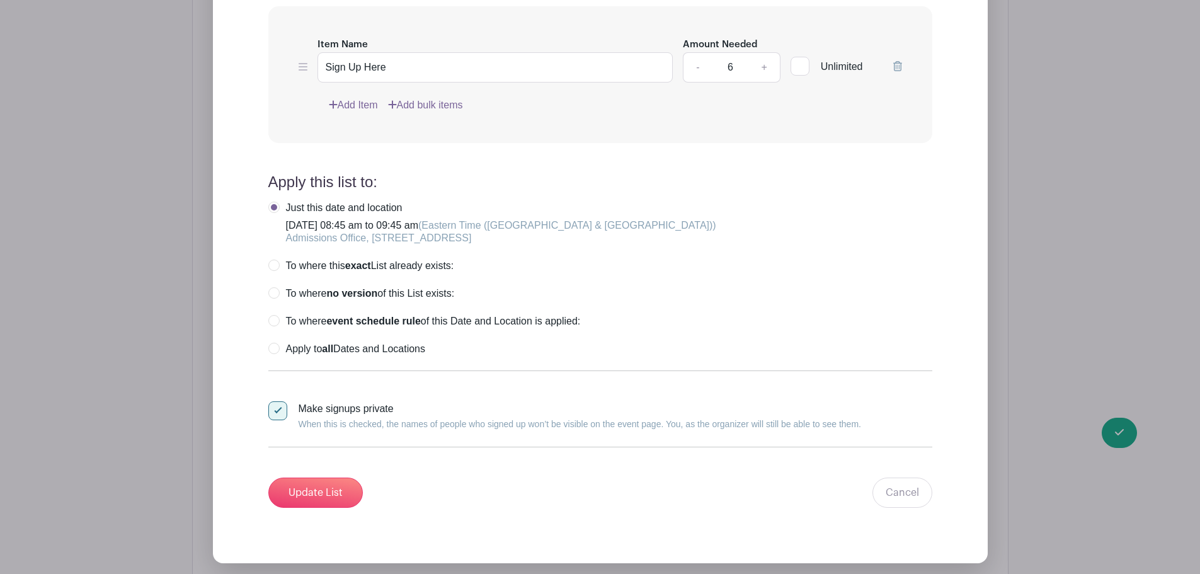
scroll to position [950, 0]
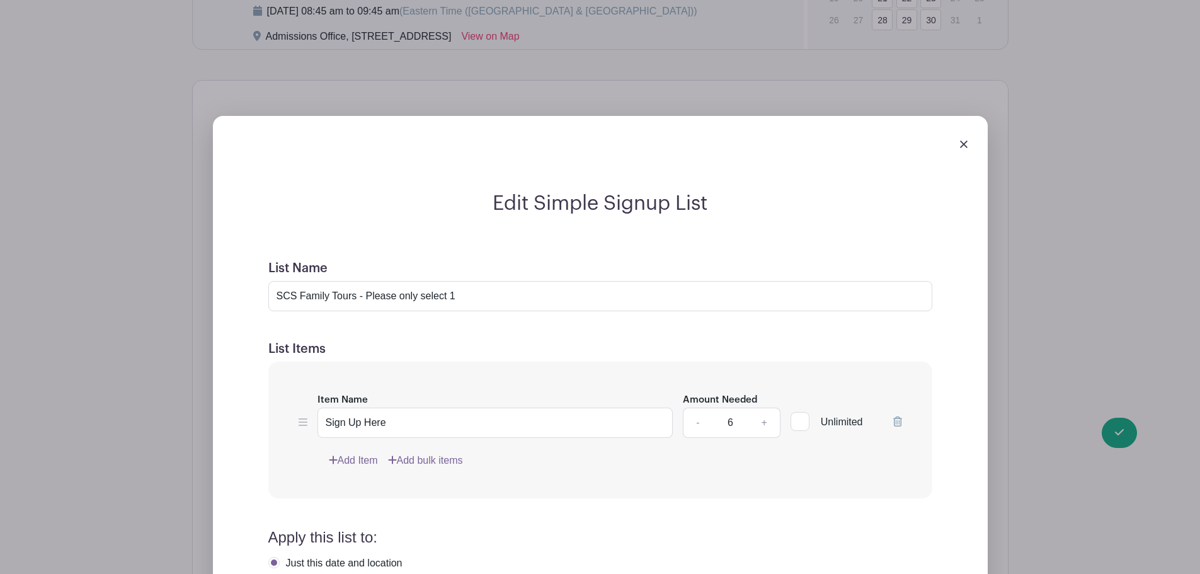
click at [961, 138] on link at bounding box center [964, 143] width 8 height 11
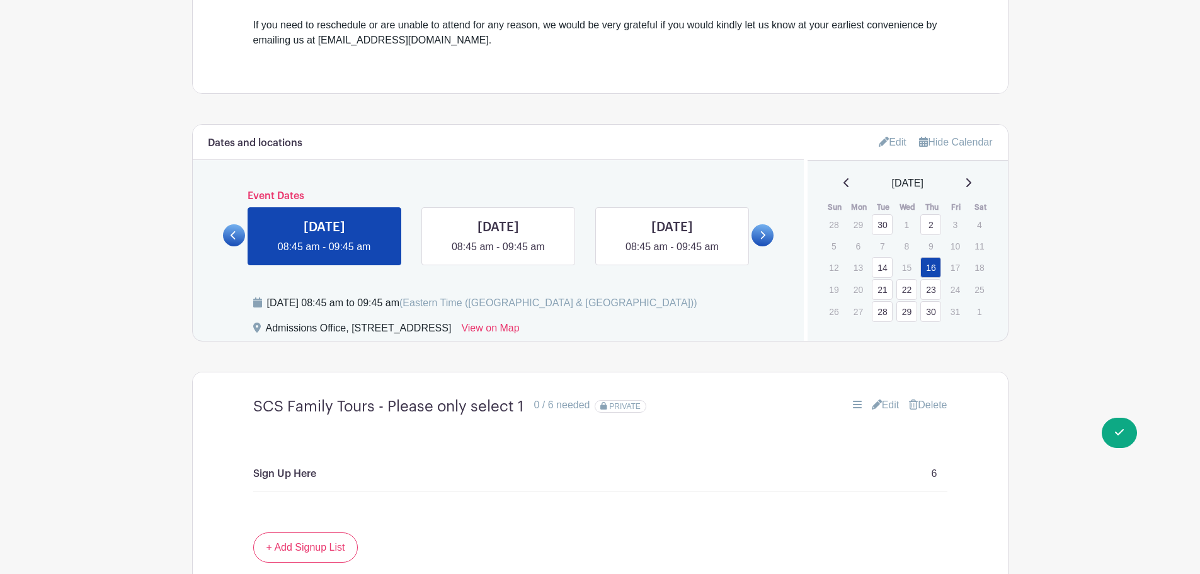
scroll to position [635, 0]
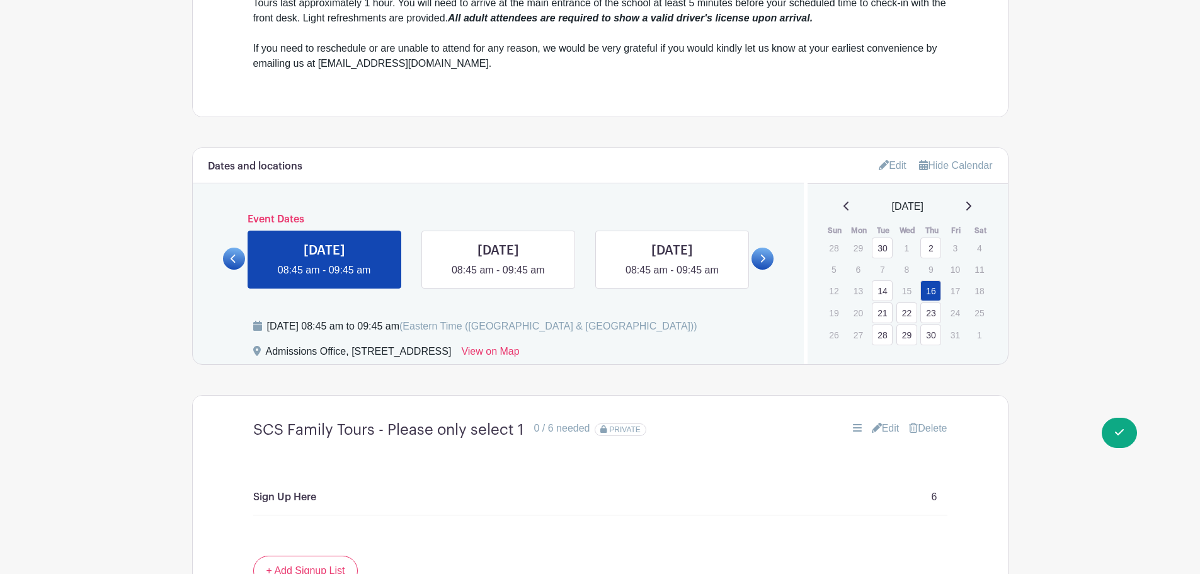
click at [762, 259] on icon at bounding box center [763, 258] width 6 height 9
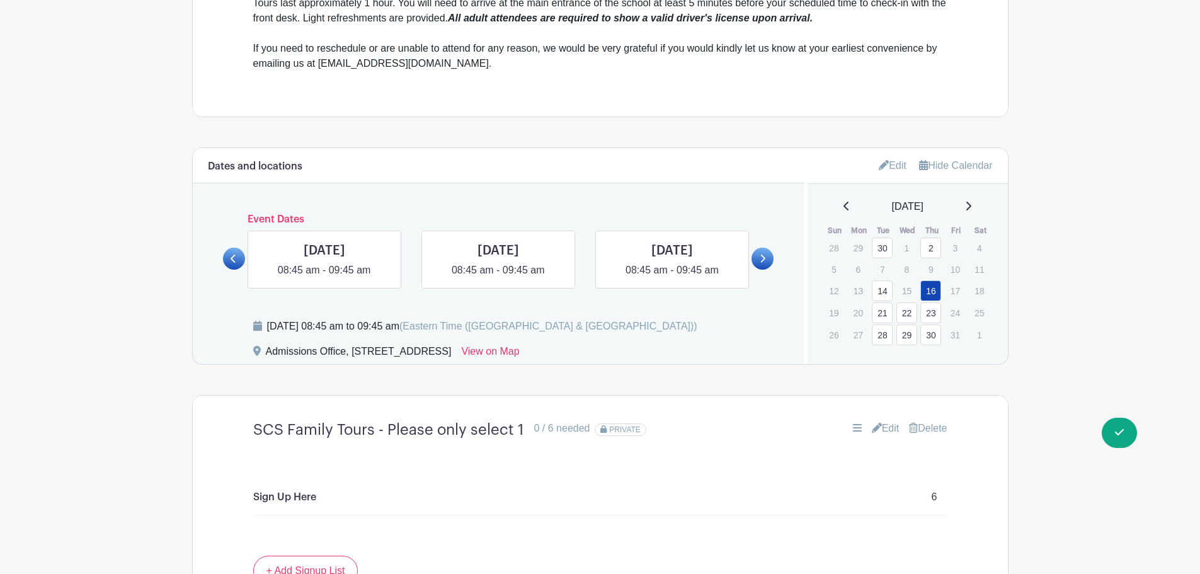
click at [890, 164] on link "Edit" at bounding box center [893, 165] width 28 height 21
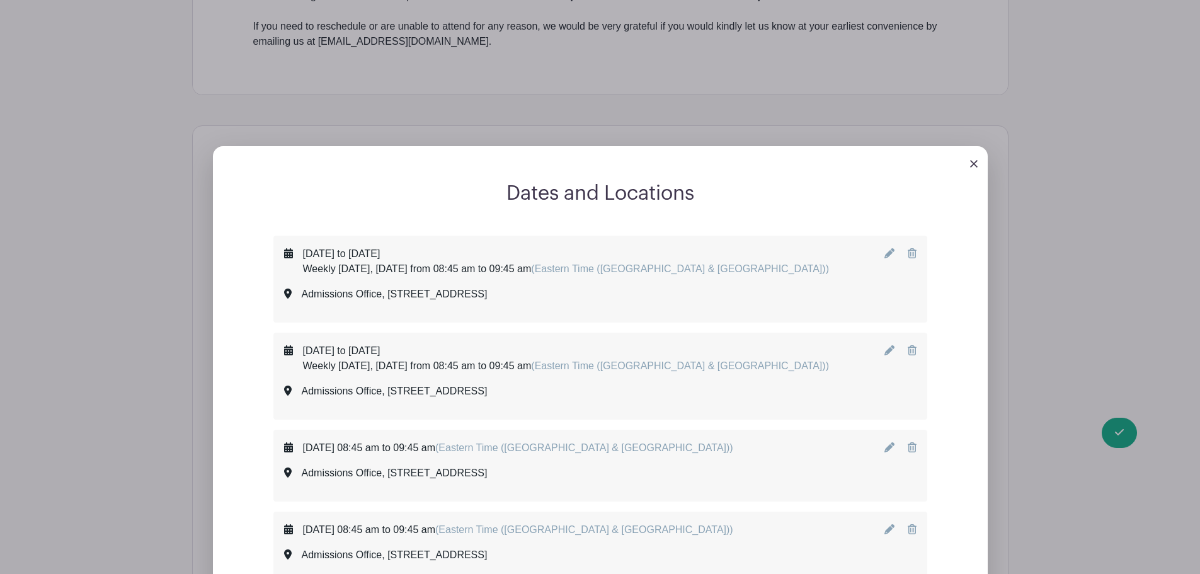
scroll to position [509, 0]
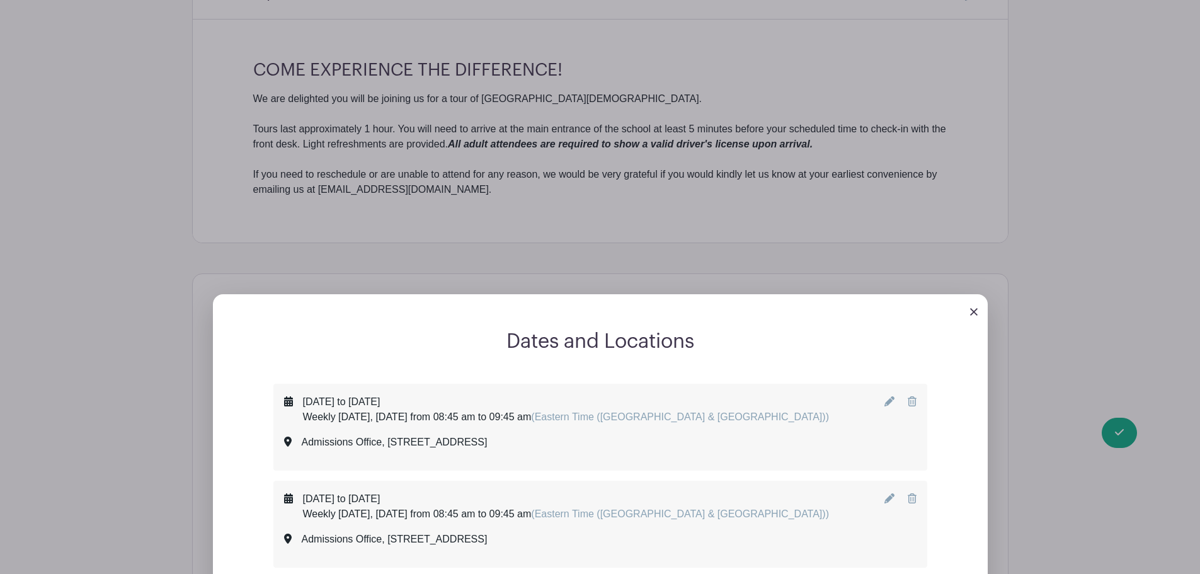
click at [974, 306] on link at bounding box center [974, 311] width 8 height 11
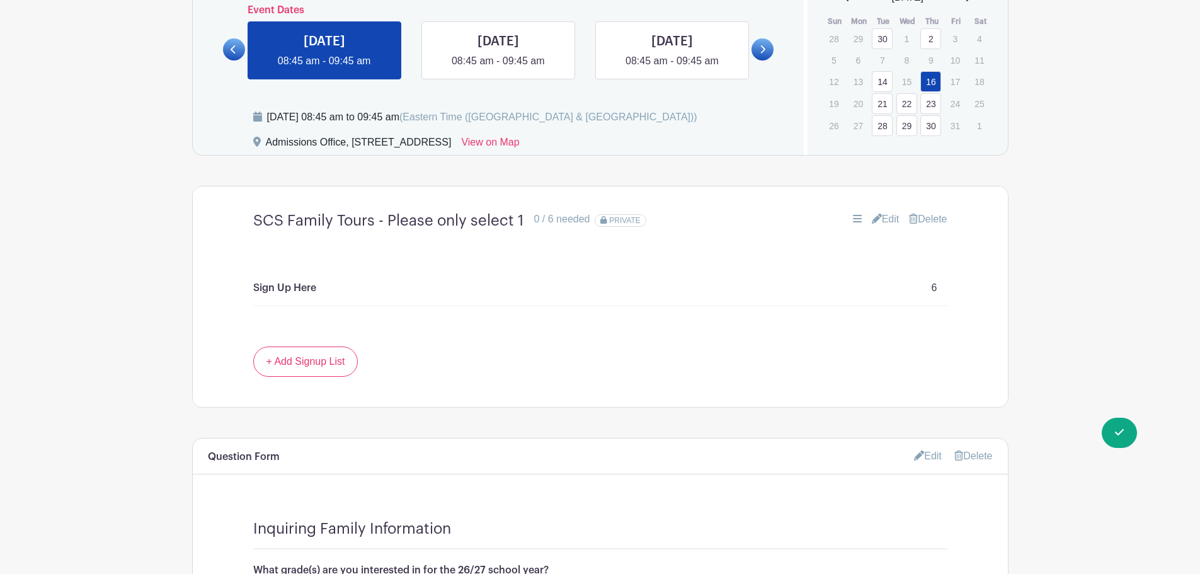
scroll to position [887, 0]
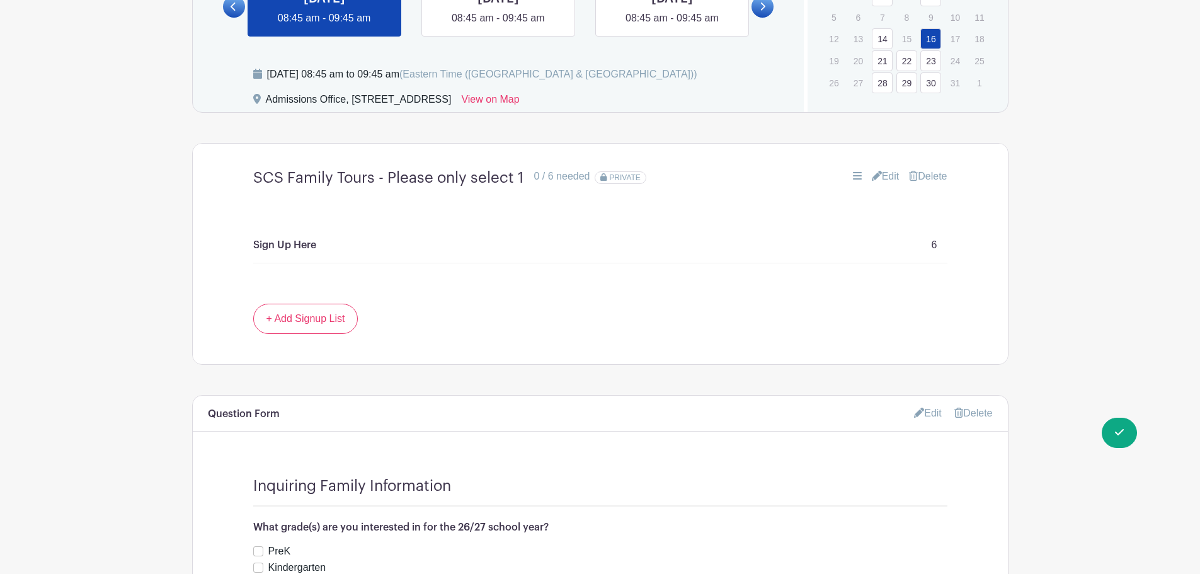
click at [878, 173] on link "Edit" at bounding box center [886, 176] width 28 height 15
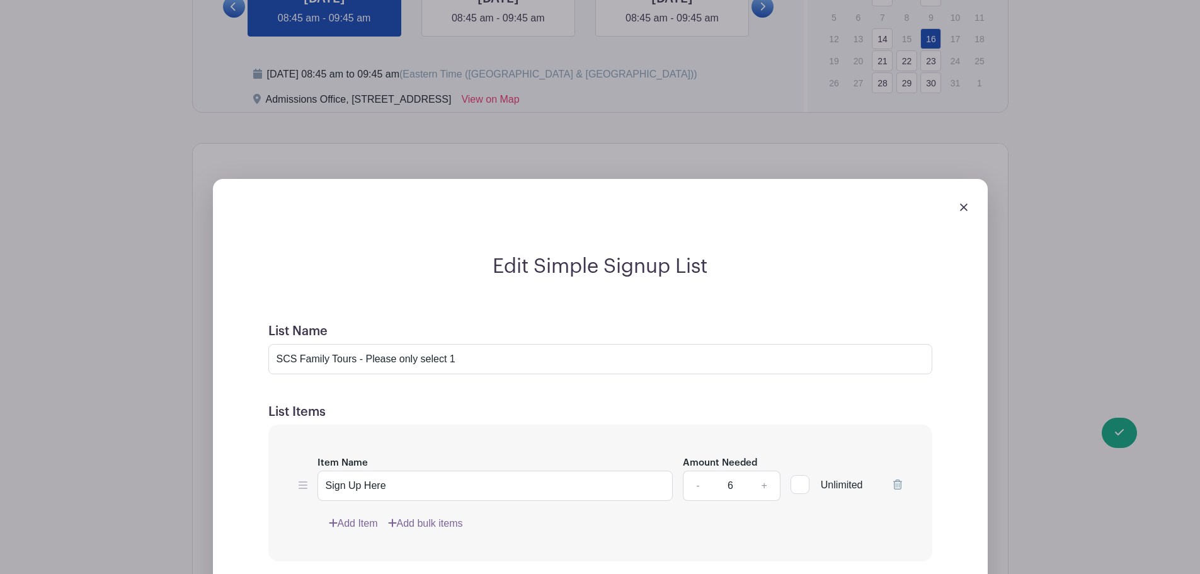
click at [960, 207] on img at bounding box center [964, 208] width 8 height 8
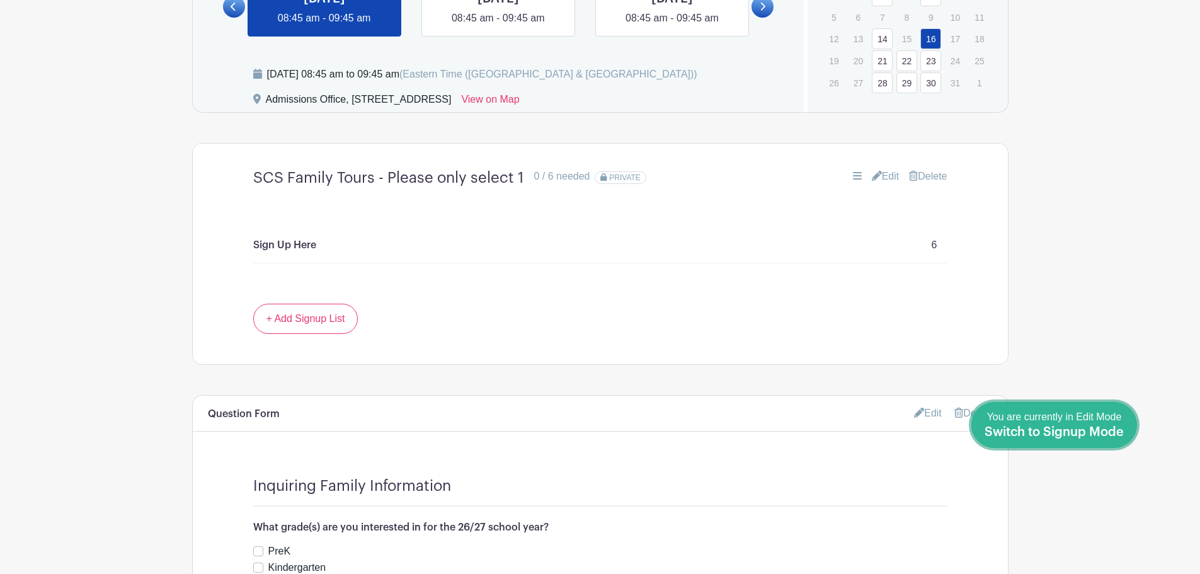
click at [1072, 429] on span "Switch to Signup Mode" at bounding box center [1054, 432] width 139 height 13
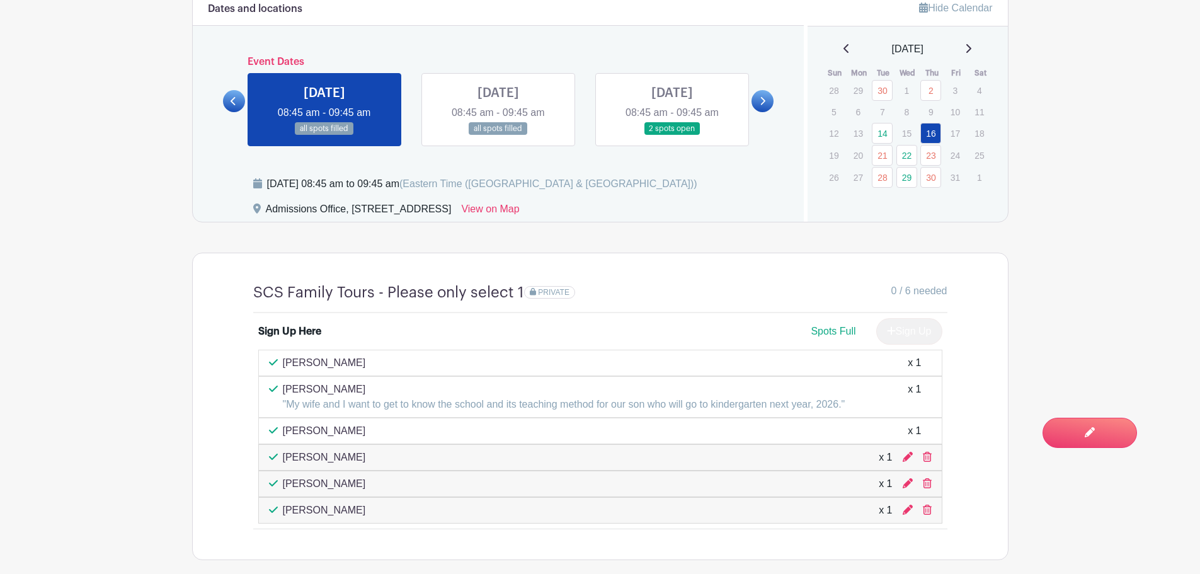
scroll to position [567, 0]
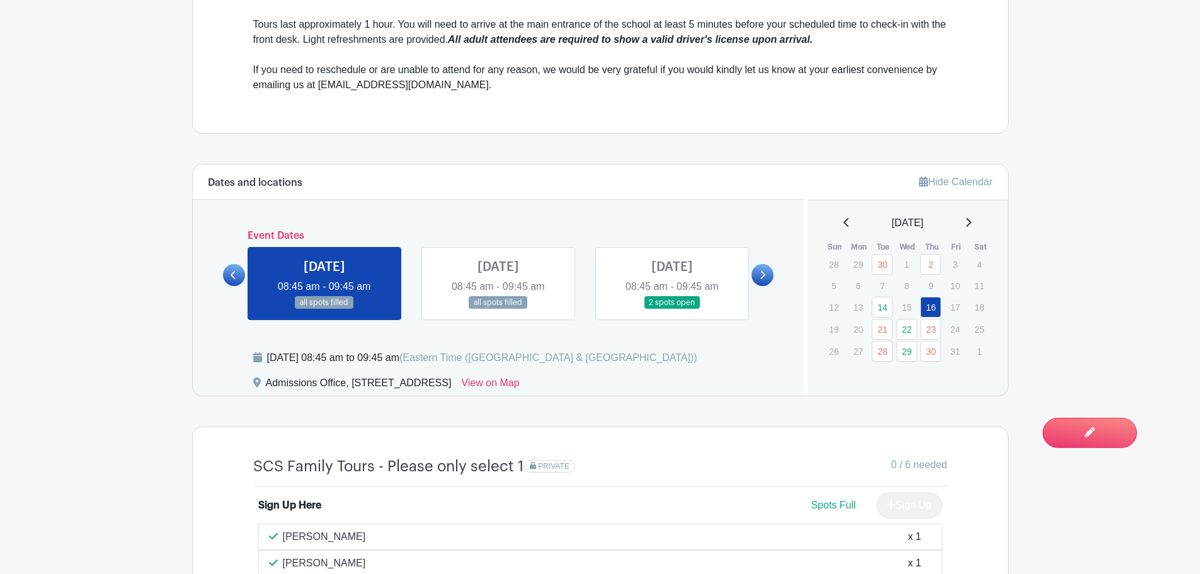
click at [763, 275] on icon at bounding box center [763, 274] width 6 height 9
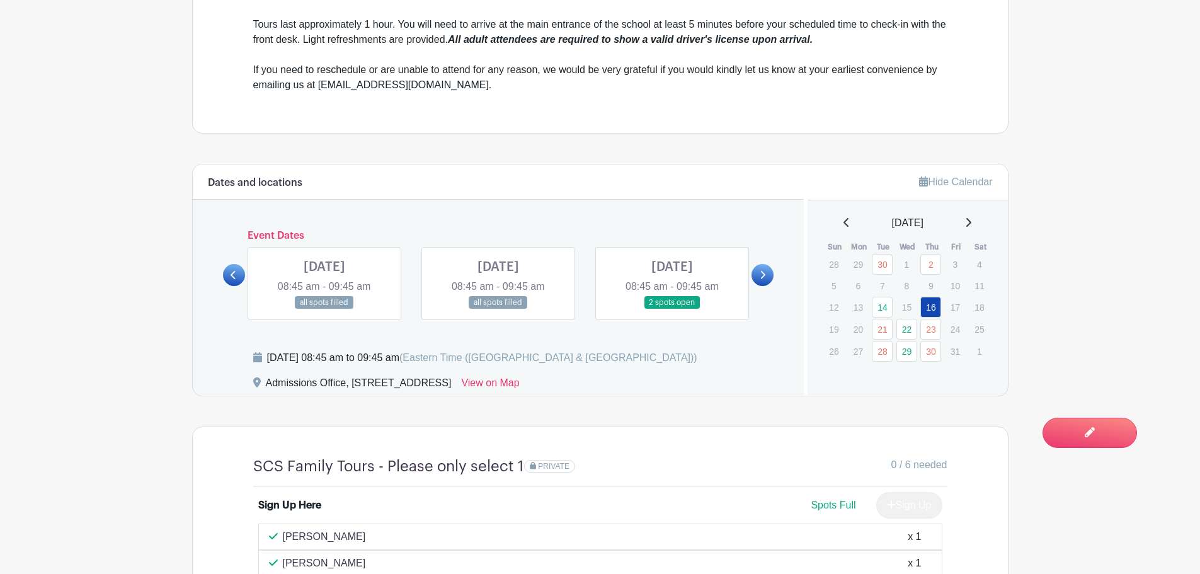
click at [764, 273] on icon at bounding box center [763, 275] width 5 height 8
click at [764, 270] on icon at bounding box center [763, 274] width 6 height 9
click at [498, 309] on link at bounding box center [498, 309] width 0 height 0
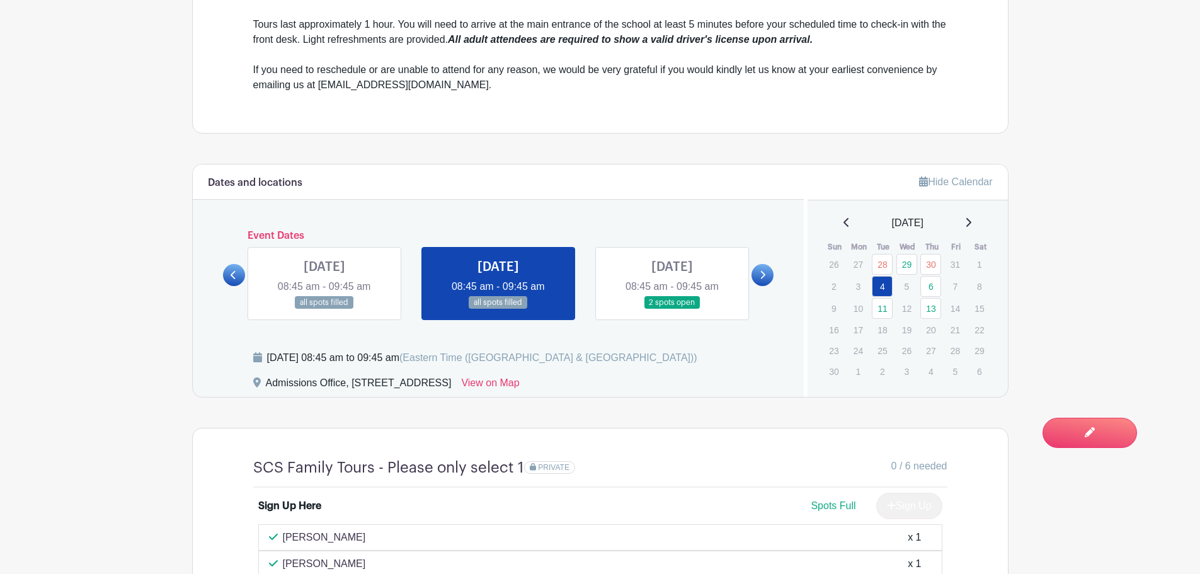
click at [765, 270] on icon at bounding box center [763, 274] width 6 height 9
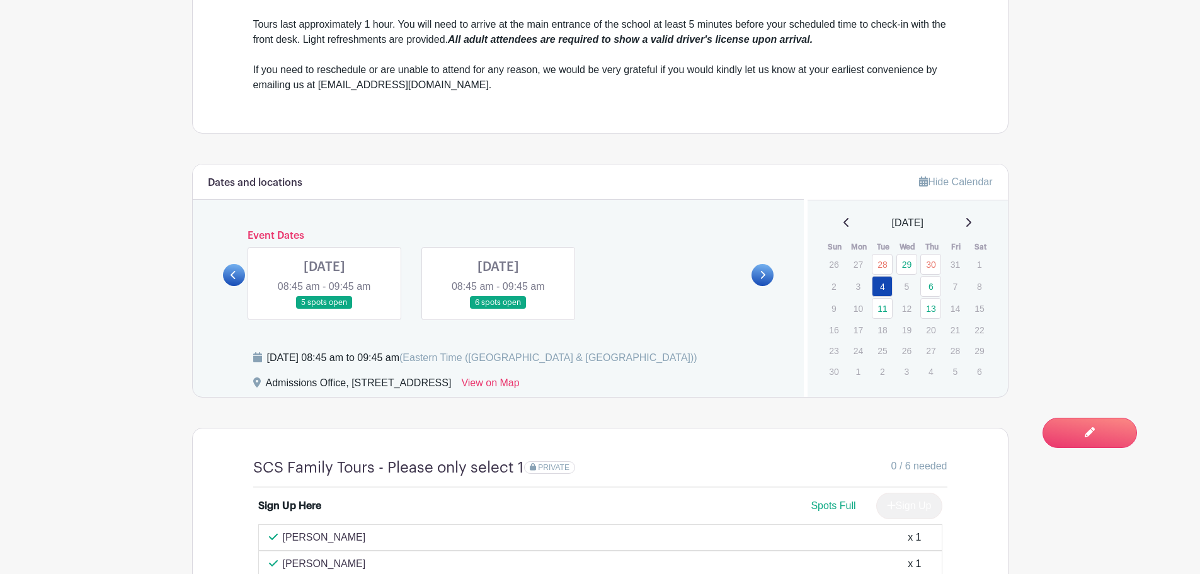
click at [765, 274] on icon at bounding box center [763, 275] width 5 height 8
click at [498, 309] on link at bounding box center [498, 309] width 0 height 0
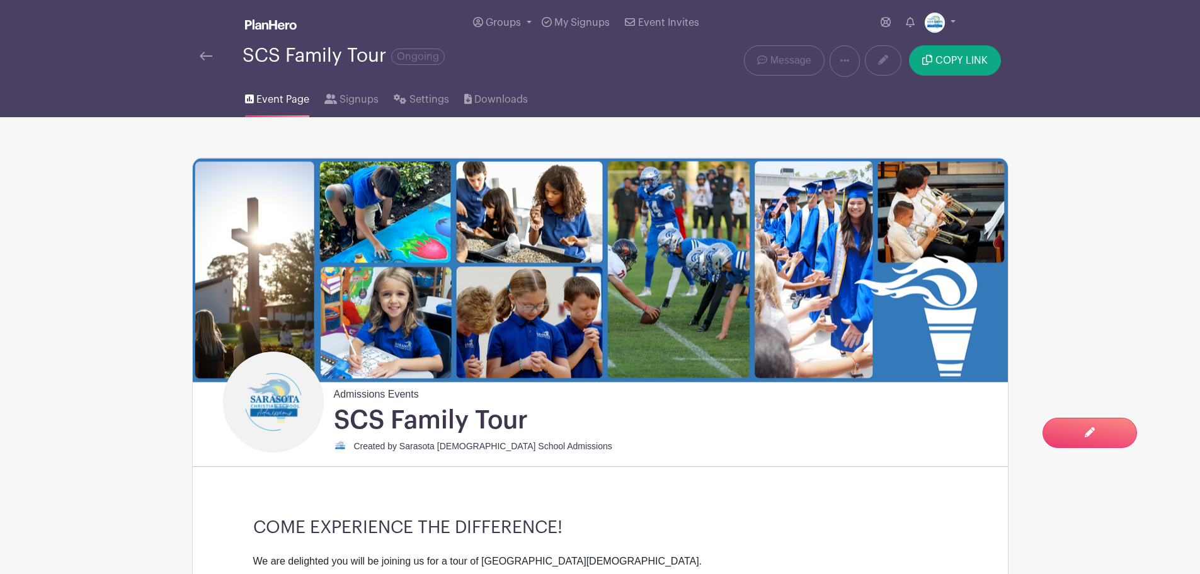
click at [205, 55] on img at bounding box center [206, 56] width 13 height 9
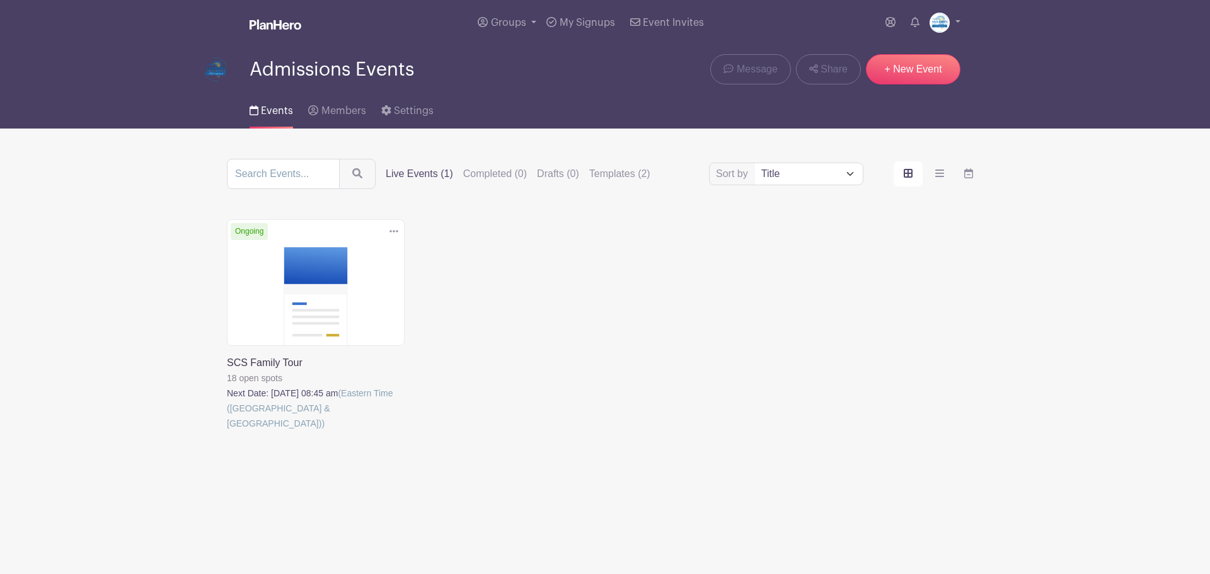
click at [227, 431] on link at bounding box center [227, 431] width 0 height 0
